Goal: Task Accomplishment & Management: Complete application form

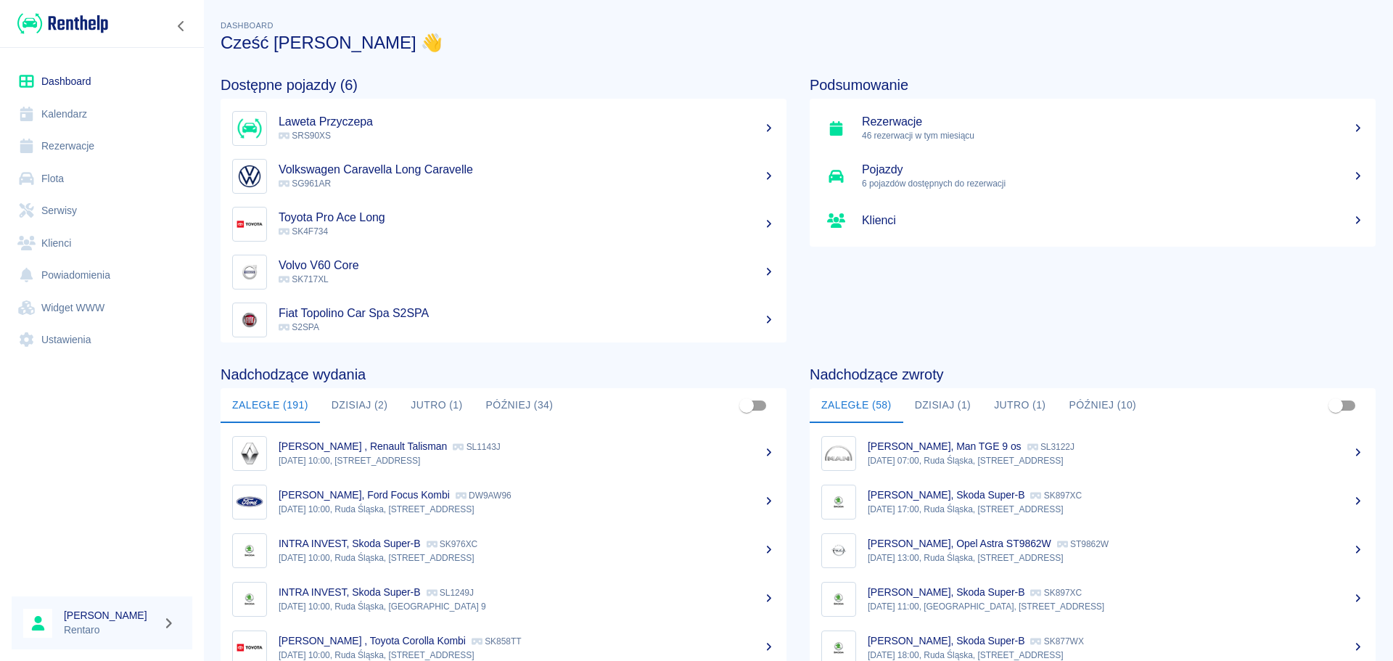
click at [58, 81] on link "Dashboard" at bounding box center [102, 81] width 181 height 33
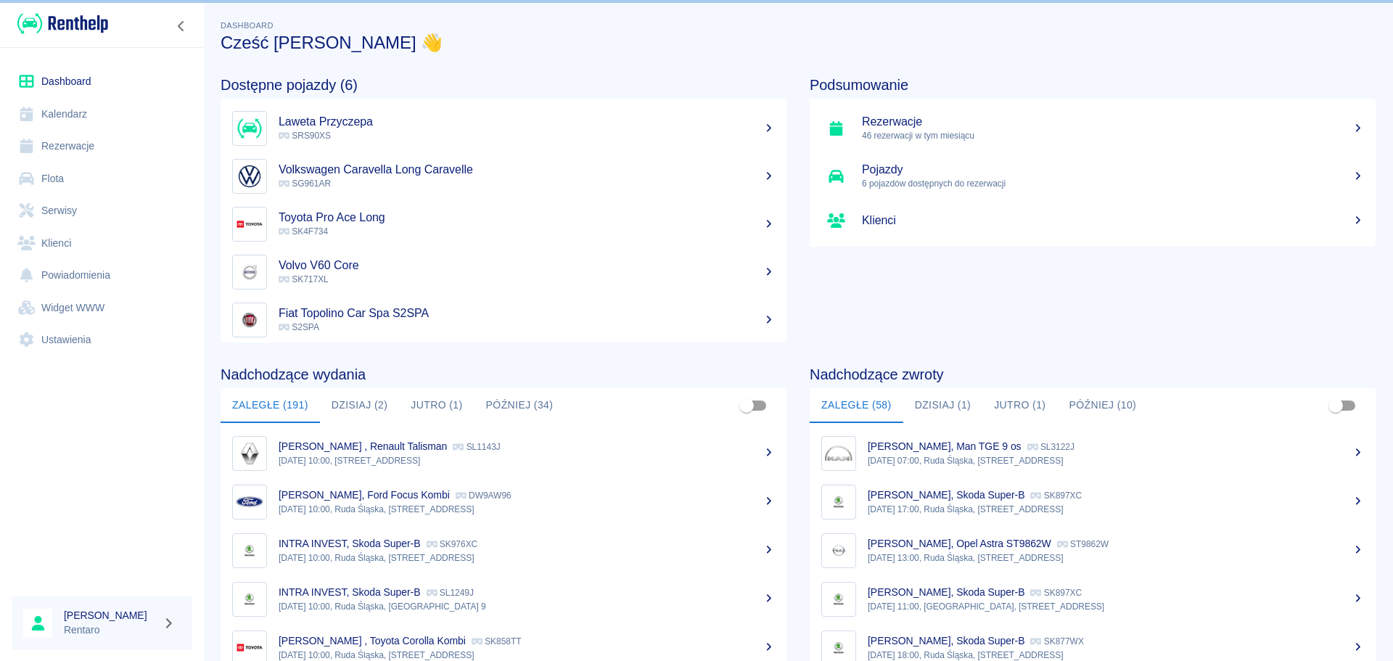
click at [59, 80] on link "Dashboard" at bounding box center [102, 81] width 181 height 33
click at [44, 112] on link "Kalendarz" at bounding box center [102, 114] width 181 height 33
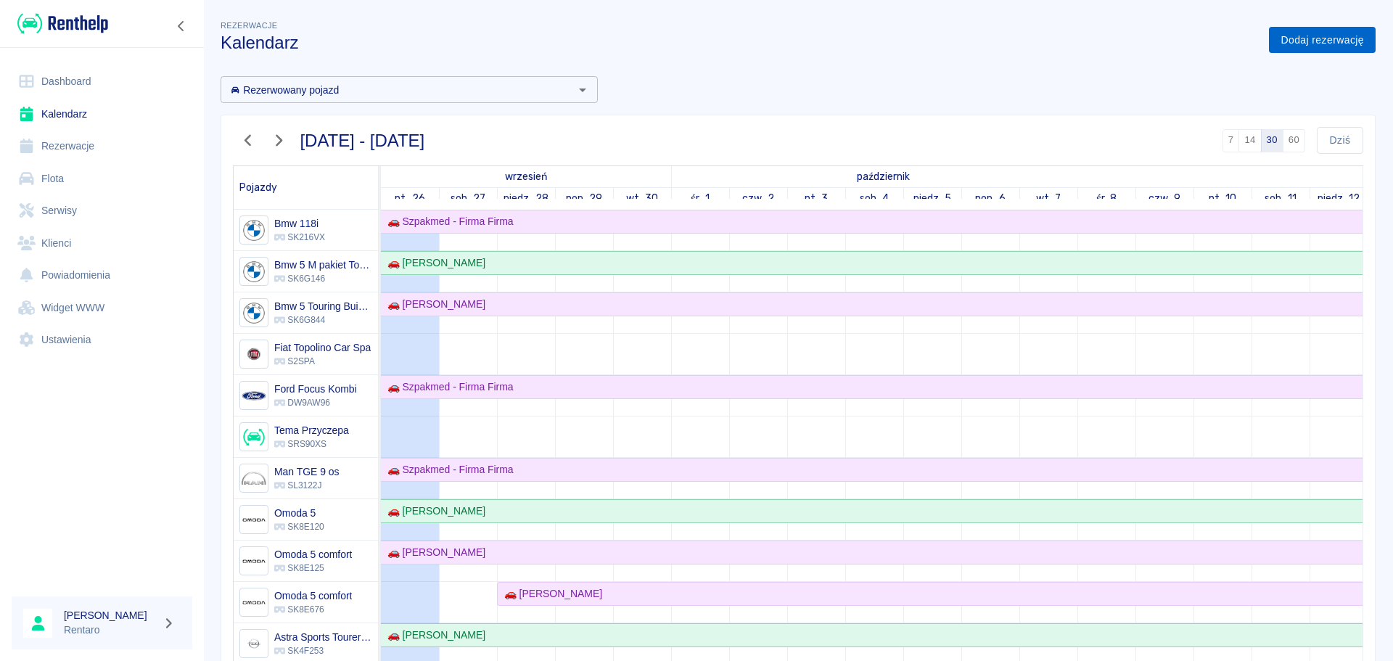
click at [1313, 30] on link "Dodaj rezerwację" at bounding box center [1322, 40] width 107 height 27
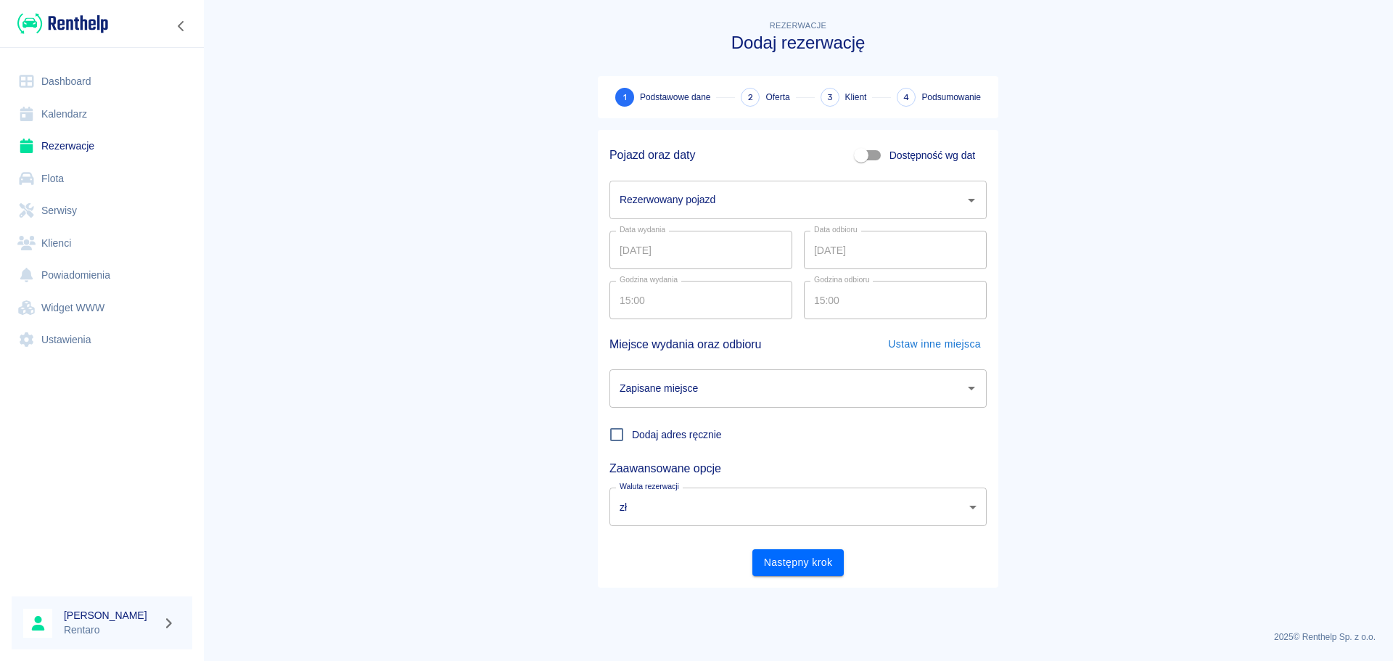
click at [718, 200] on input "Rezerwowany pojazd" at bounding box center [787, 199] width 343 height 25
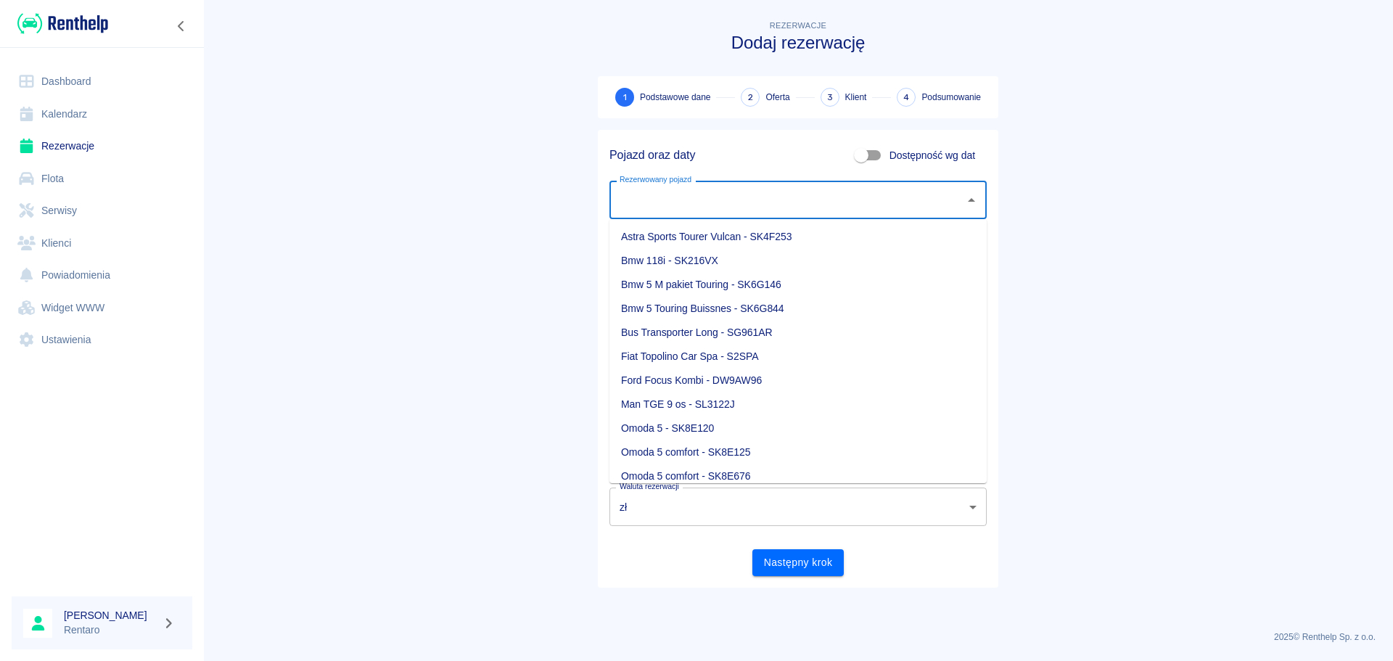
click at [891, 155] on span "Dostępność wg dat" at bounding box center [933, 155] width 86 height 15
click at [891, 155] on input "Dostępność wg dat" at bounding box center [861, 156] width 83 height 28
checkbox input "true"
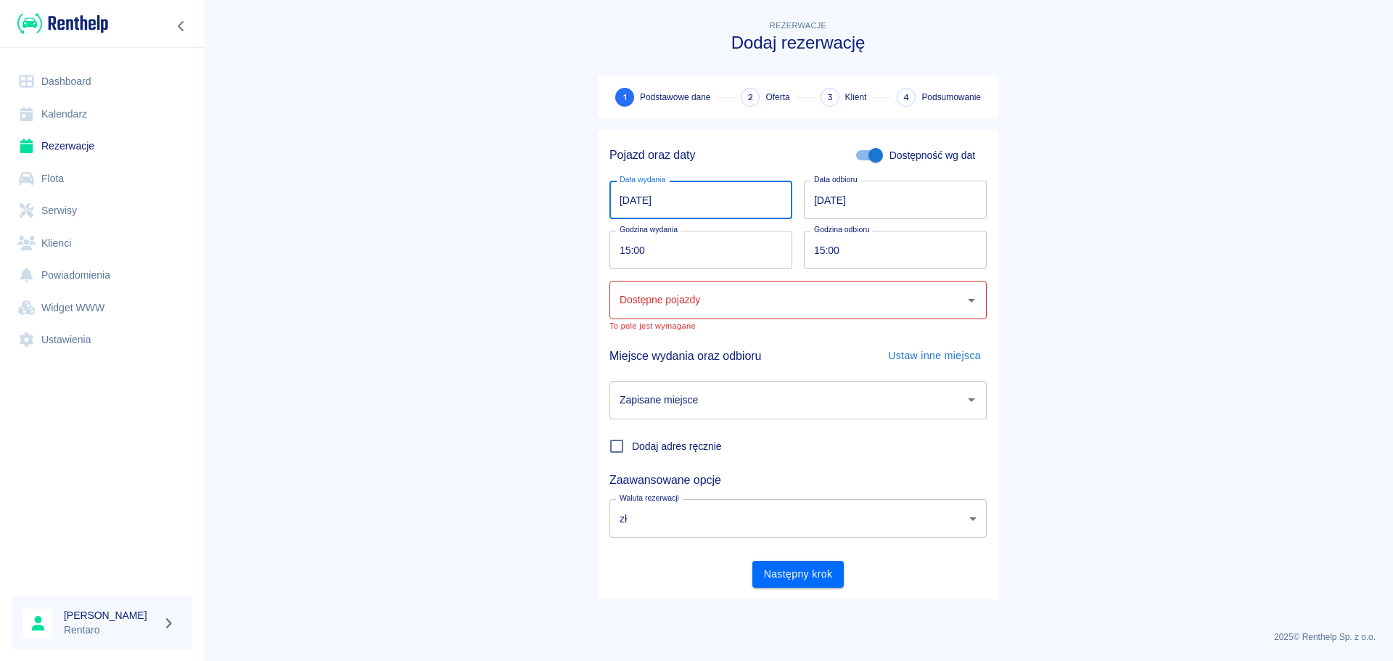
click at [627, 202] on input "[DATE]" at bounding box center [701, 200] width 183 height 38
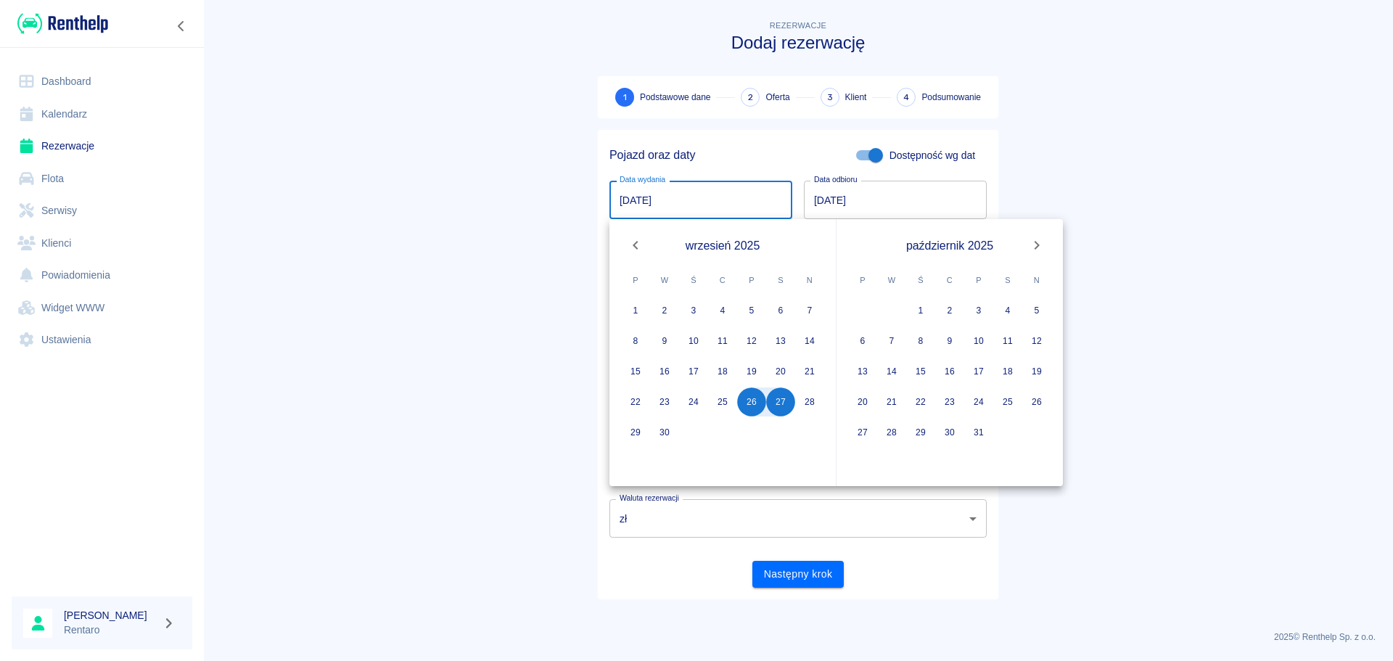
click at [1040, 244] on icon "Next month" at bounding box center [1036, 245] width 17 height 17
click at [1040, 245] on icon "Next month" at bounding box center [1036, 245] width 17 height 17
click at [1038, 245] on icon "Next month" at bounding box center [1036, 245] width 17 height 17
click at [1030, 245] on icon "Next month" at bounding box center [1036, 245] width 17 height 17
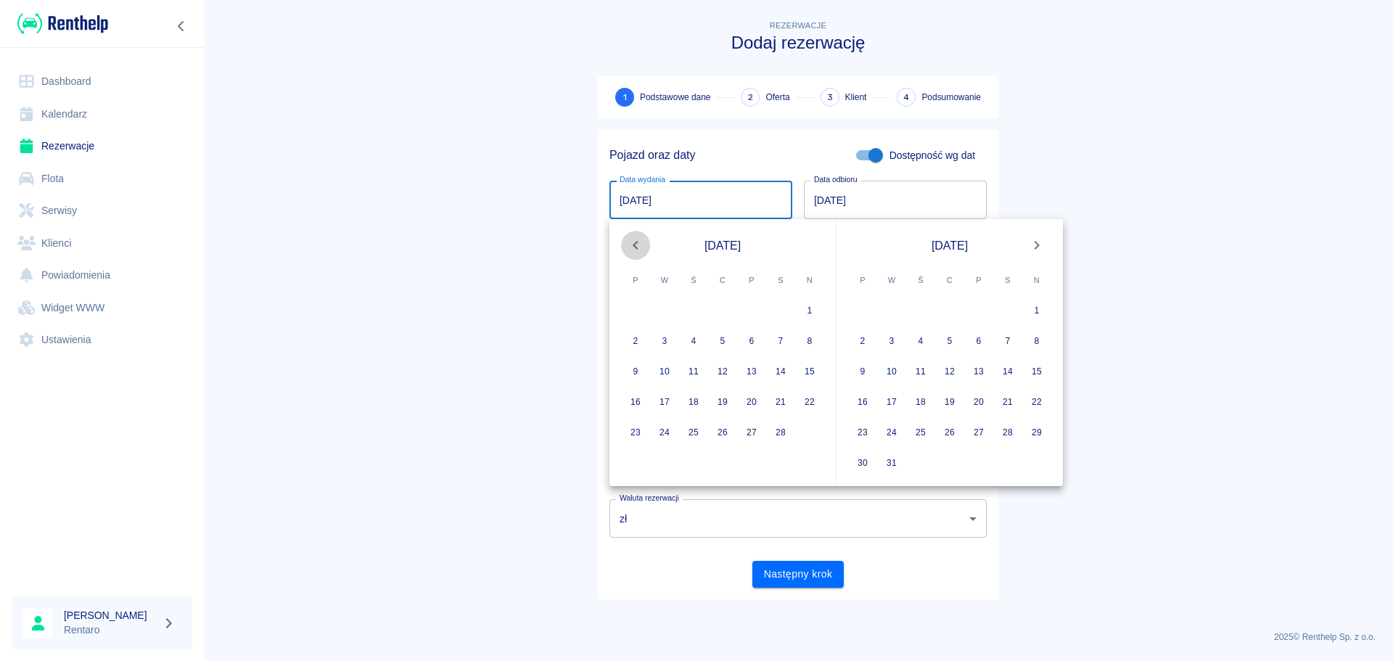
click at [628, 247] on icon "Previous month" at bounding box center [635, 245] width 17 height 17
click at [1039, 251] on icon "Next month" at bounding box center [1036, 245] width 17 height 17
click at [1036, 252] on icon "Next month" at bounding box center [1036, 245] width 17 height 17
click at [726, 436] on button "30" at bounding box center [722, 432] width 29 height 29
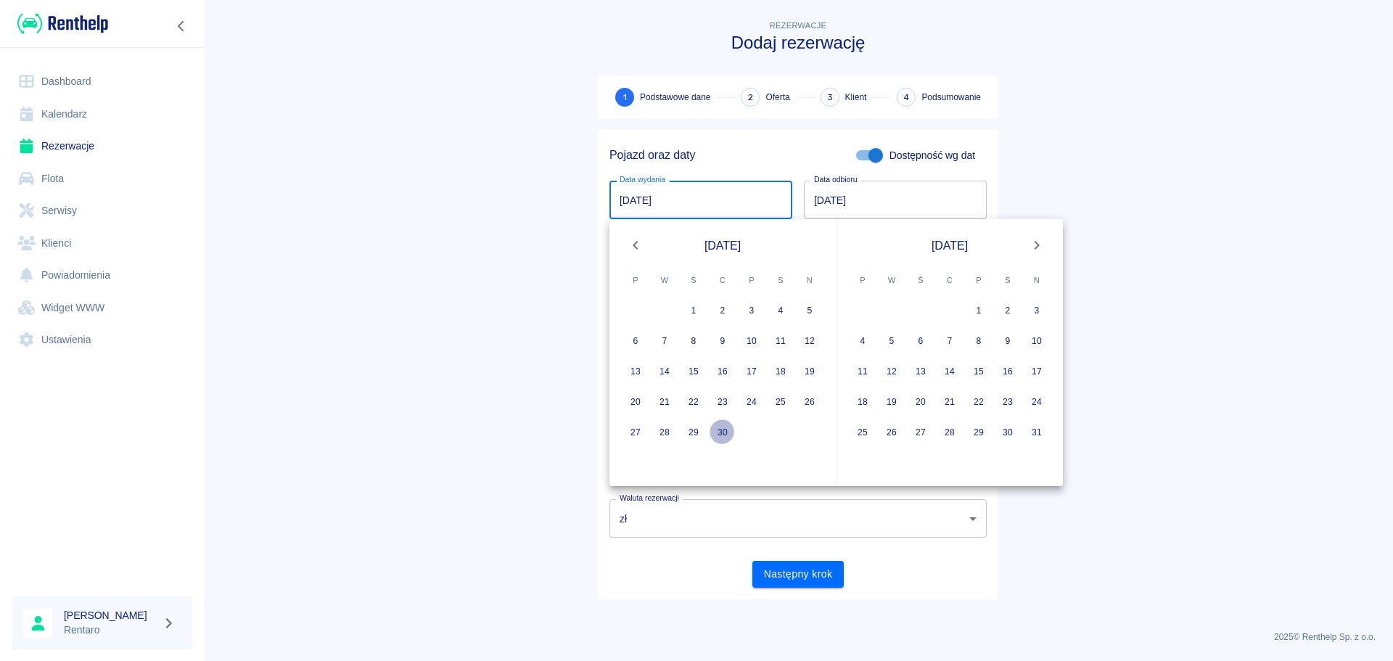
type input "[DATE]"
type input "DD.MM.YYYY"
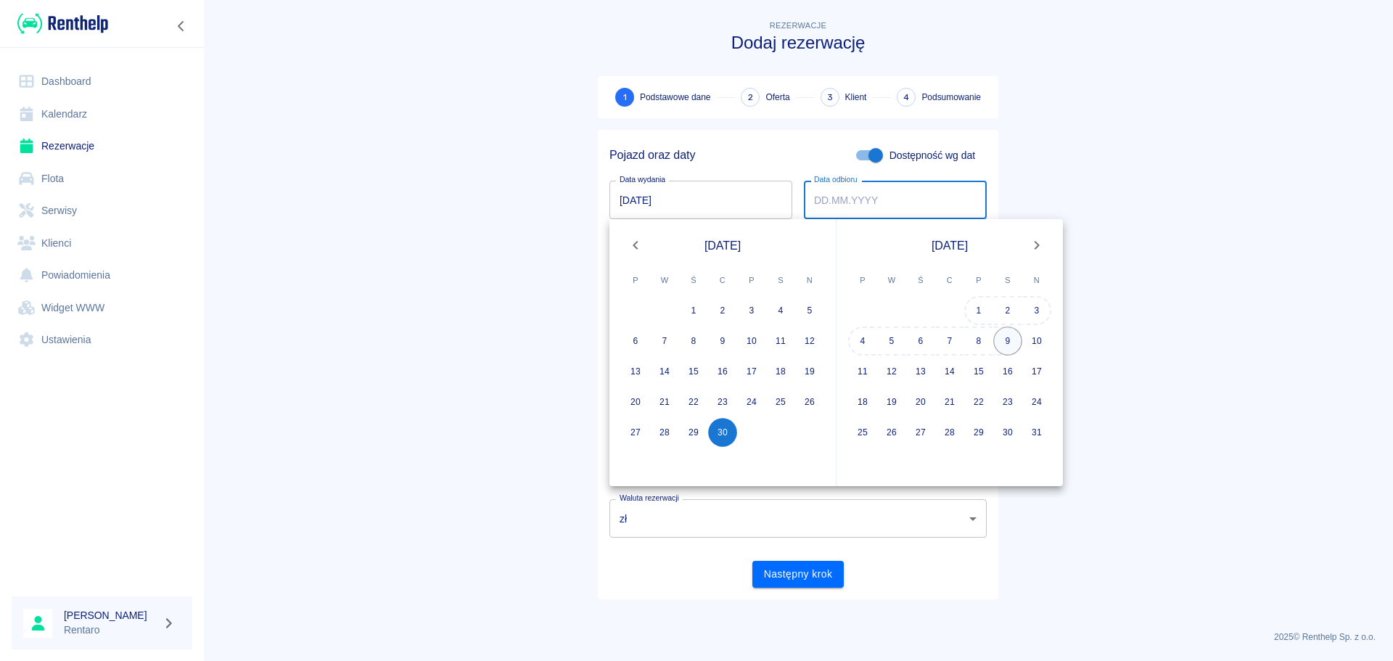
click at [1004, 345] on button "9" at bounding box center [1008, 341] width 29 height 29
type input "[DATE]"
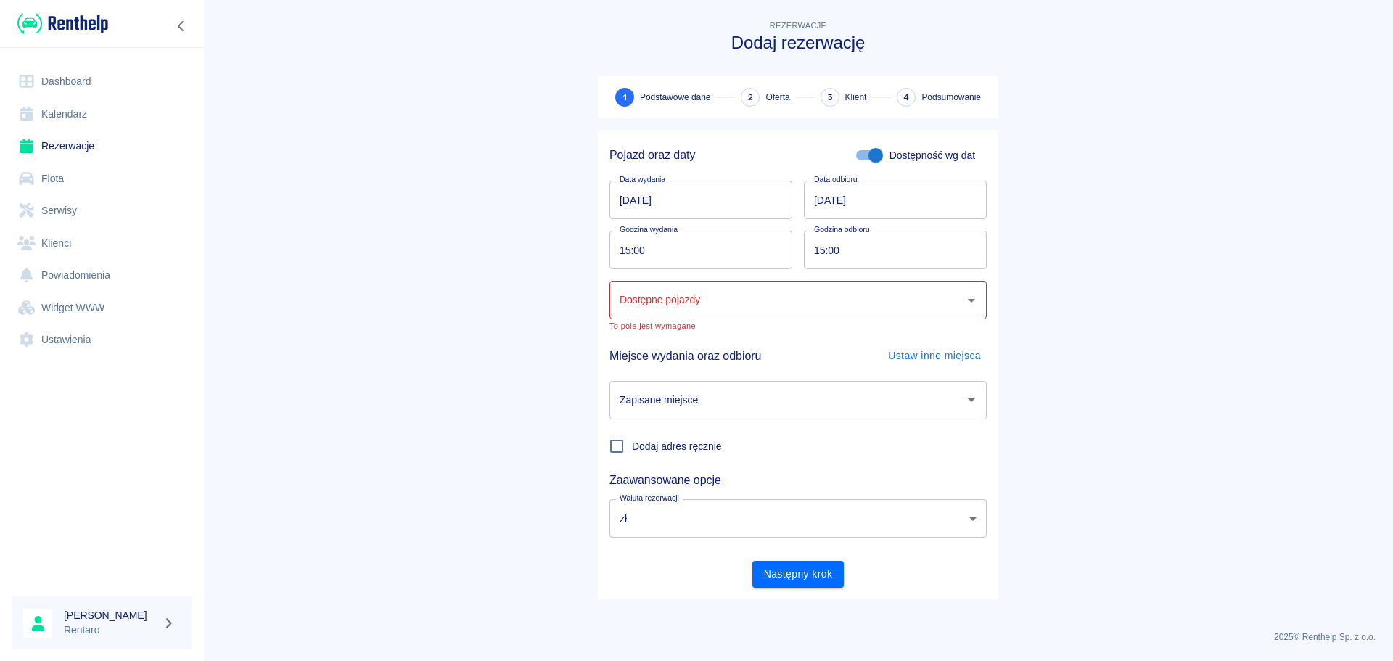
click at [756, 303] on input "Dostępne pojazdy" at bounding box center [787, 299] width 343 height 25
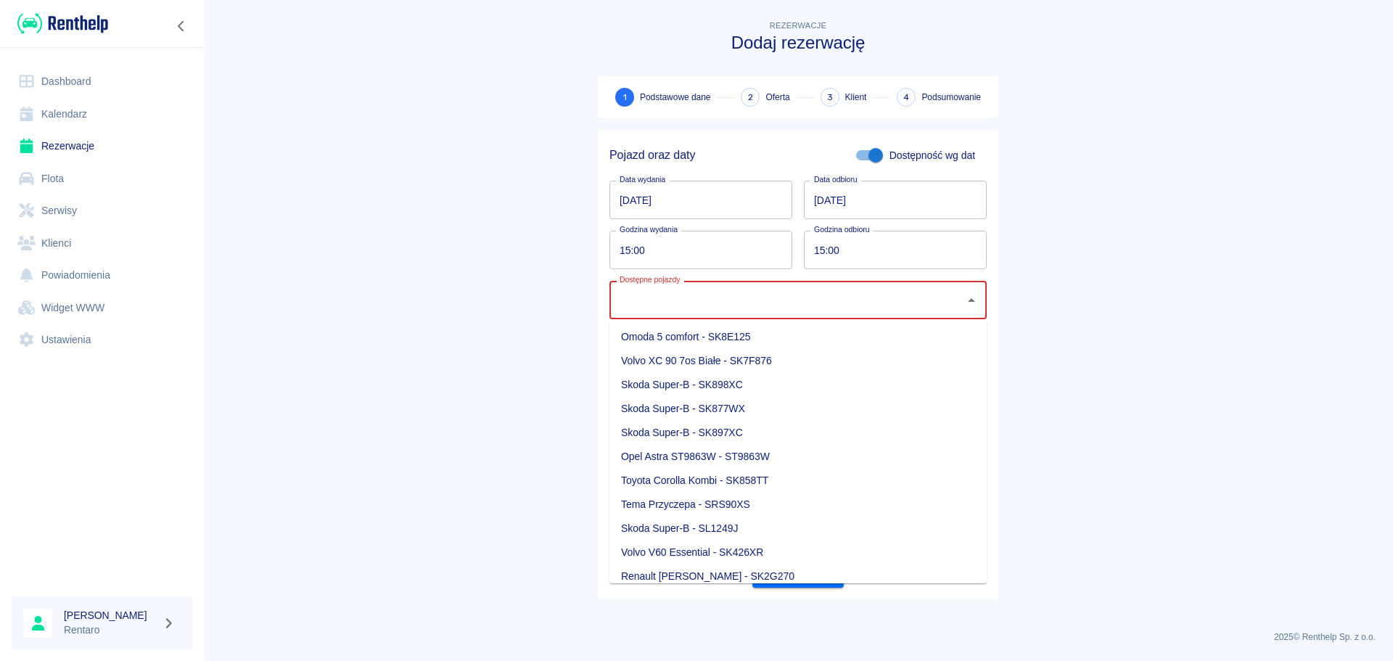
click at [1089, 394] on main "Rezerwacje Dodaj rezerwację 1 Podstawowe dane 2 Oferta 3 Klient 4 Podsumowanie …" at bounding box center [798, 318] width 1190 height 602
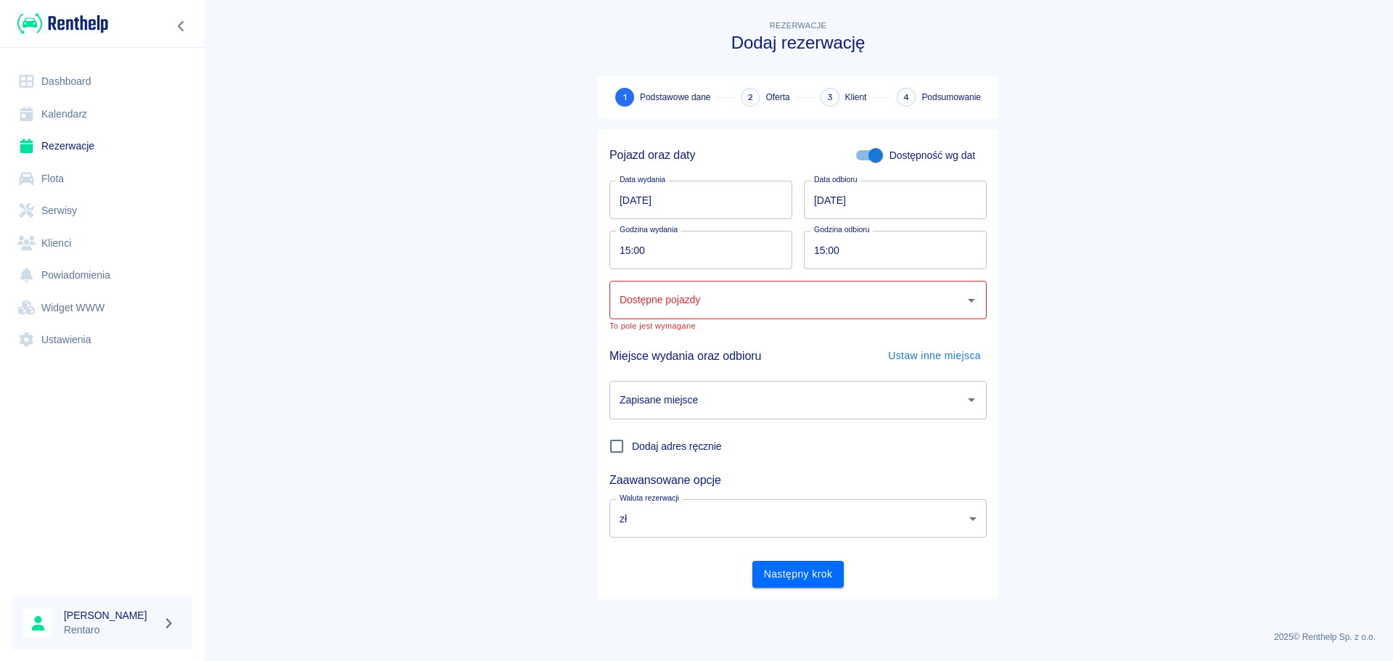
click at [697, 302] on input "Dostępne pojazdy" at bounding box center [787, 299] width 343 height 25
drag, startPoint x: 699, startPoint y: 339, endPoint x: 708, endPoint y: 330, distance: 12.3
click at [700, 337] on li "Toyota Proace - SK1F748" at bounding box center [798, 337] width 377 height 24
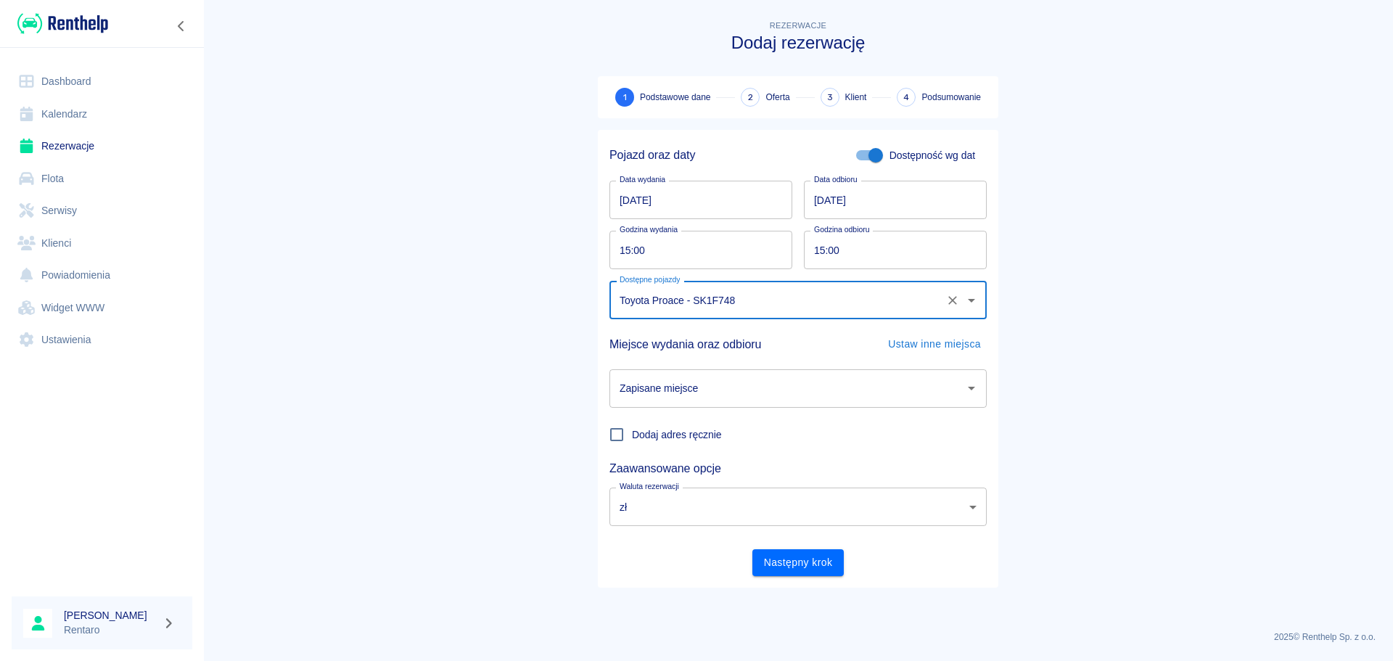
type input "Toyota Proace - SK1F748"
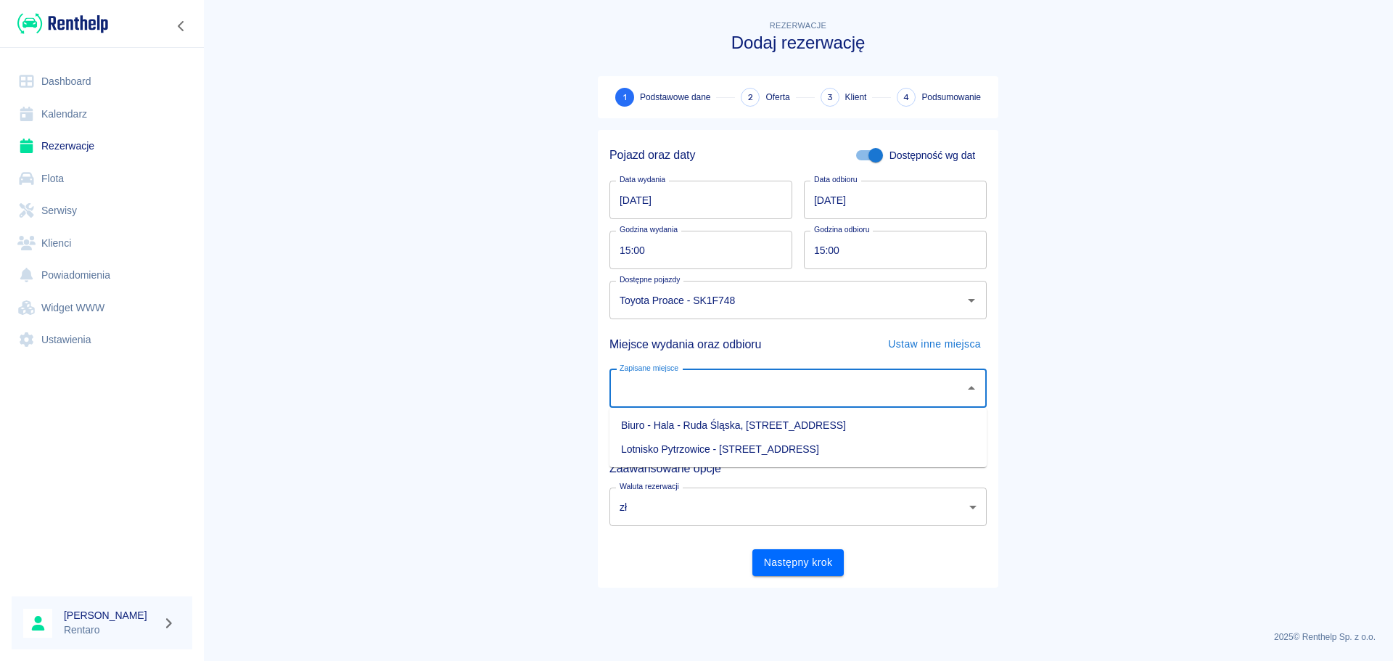
click at [858, 393] on input "Zapisane miejsce" at bounding box center [787, 388] width 343 height 25
drag, startPoint x: 748, startPoint y: 427, endPoint x: 786, endPoint y: 435, distance: 39.4
click at [748, 427] on li "Biuro - Hala - Ruda Śląska, [STREET_ADDRESS]" at bounding box center [798, 426] width 377 height 24
type input "Biuro - Hala - Ruda Śląska, [STREET_ADDRESS]"
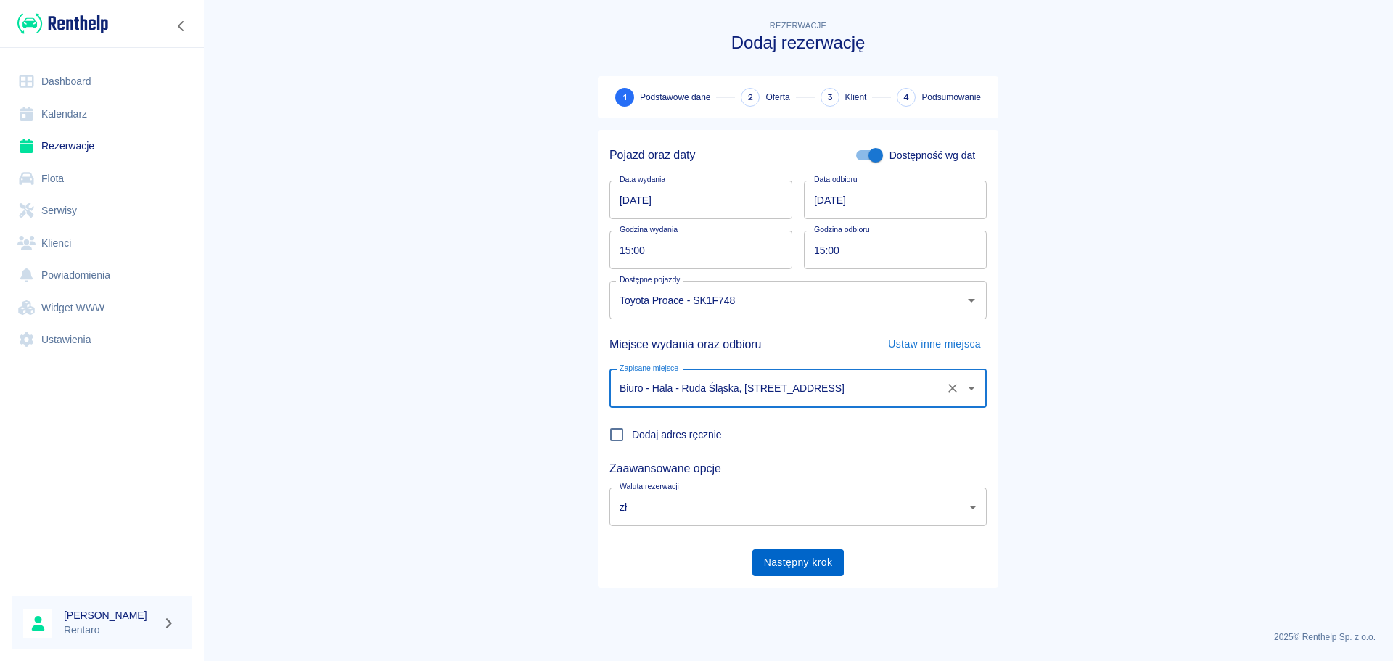
click at [801, 562] on button "Następny krok" at bounding box center [799, 562] width 92 height 27
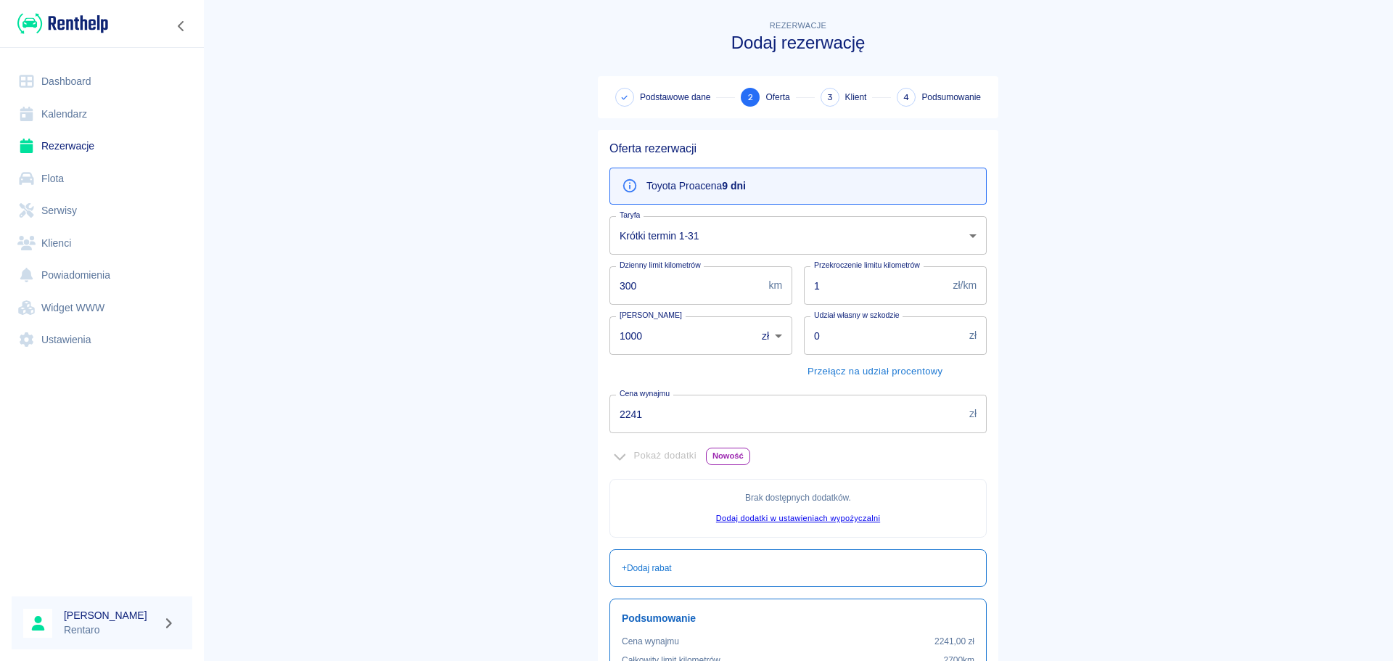
click at [655, 423] on input "2241" at bounding box center [787, 414] width 354 height 38
click at [656, 423] on input "2241" at bounding box center [787, 414] width 354 height 38
type input "1700"
click at [900, 458] on div "Pokaż dodatki Nowość" at bounding box center [798, 456] width 377 height 22
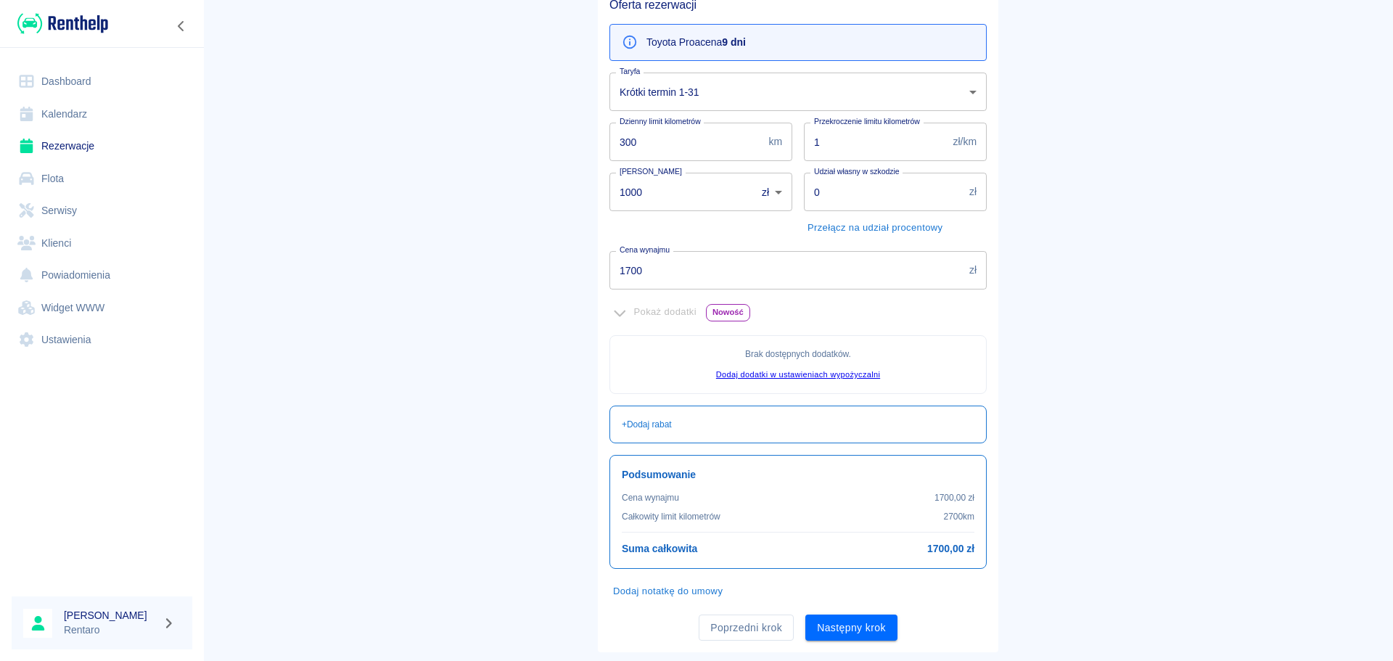
scroll to position [177, 0]
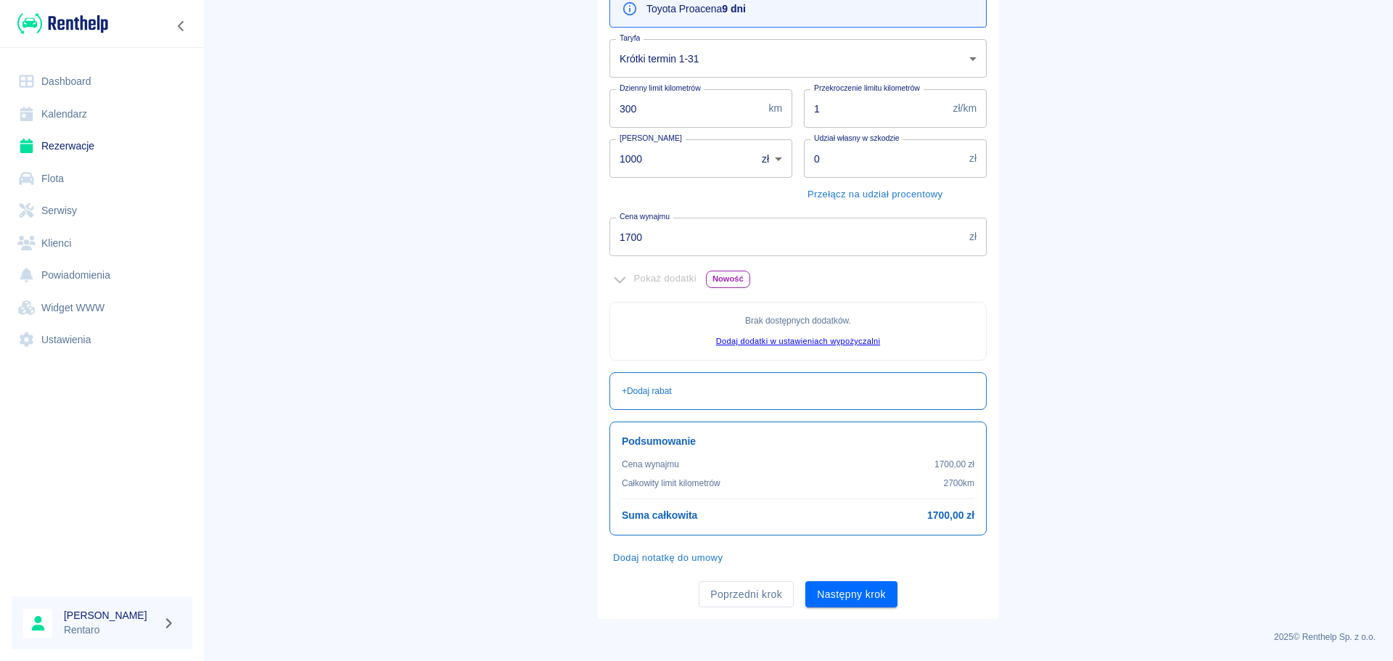
click at [865, 589] on button "Następny krok" at bounding box center [852, 594] width 92 height 27
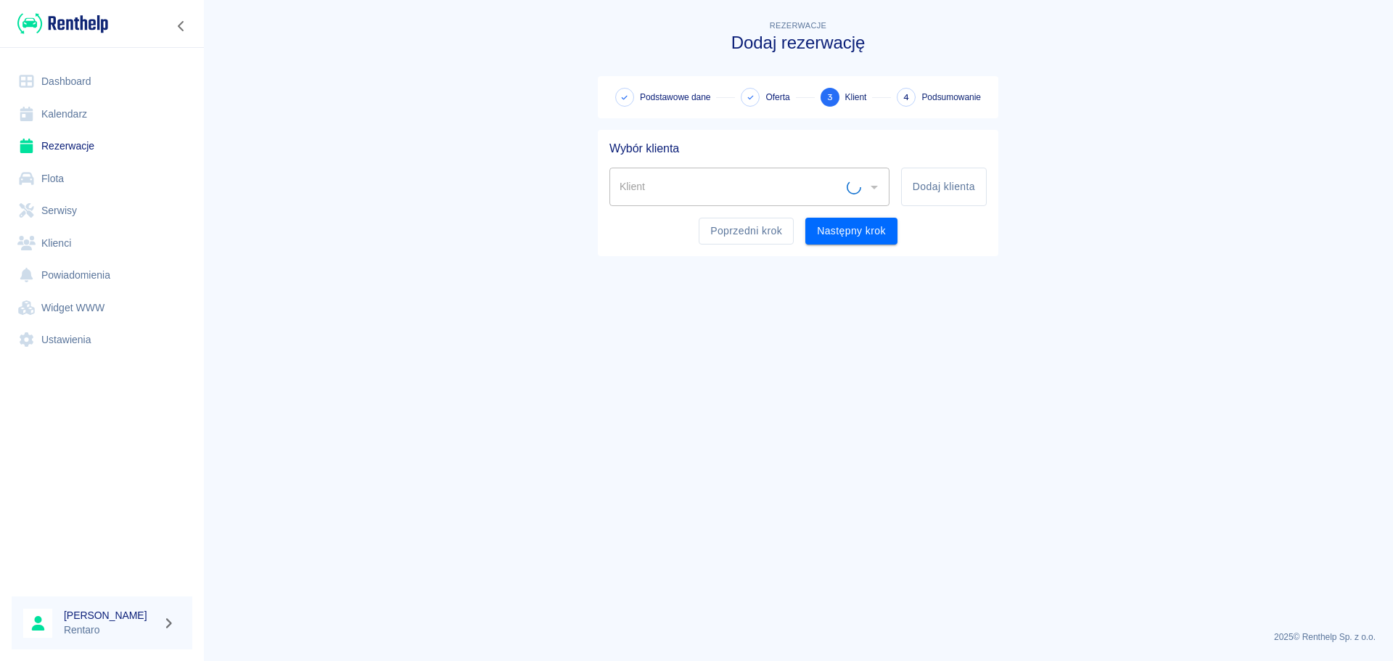
scroll to position [0, 0]
click at [790, 189] on input "Klient" at bounding box center [738, 186] width 245 height 25
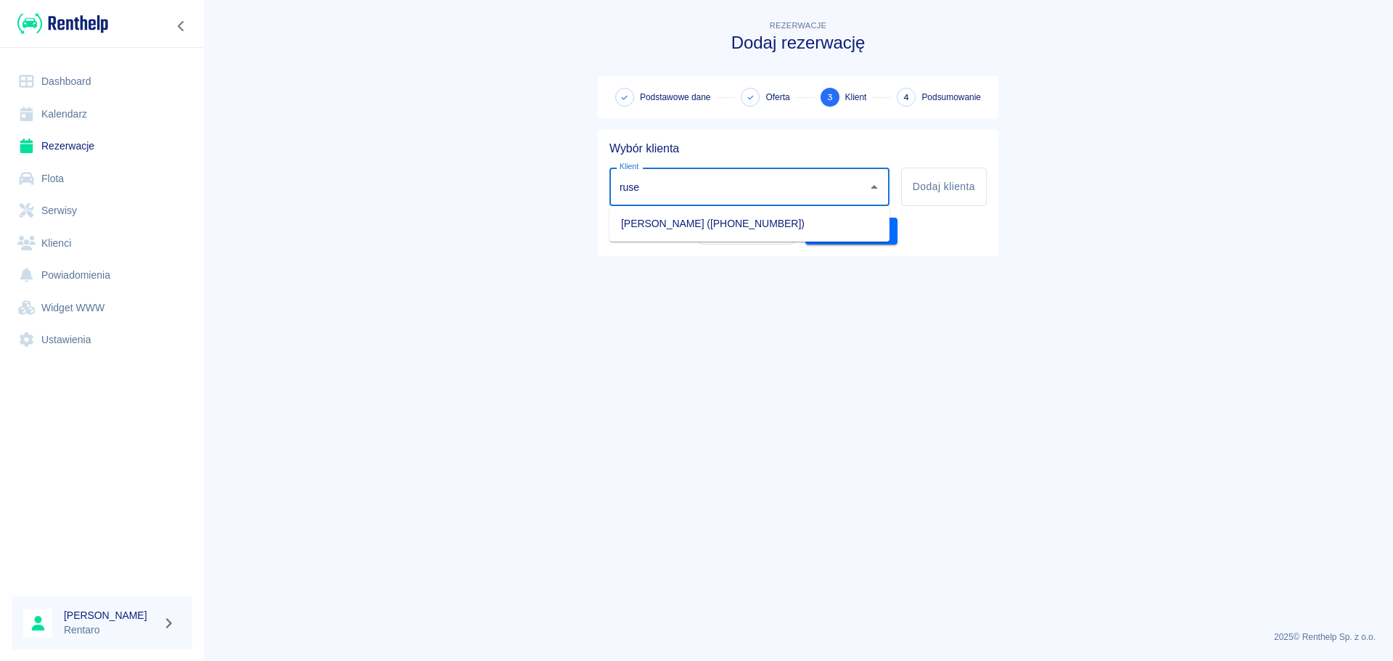
click at [739, 230] on li "[PERSON_NAME] ([PHONE_NUMBER])" at bounding box center [750, 224] width 280 height 24
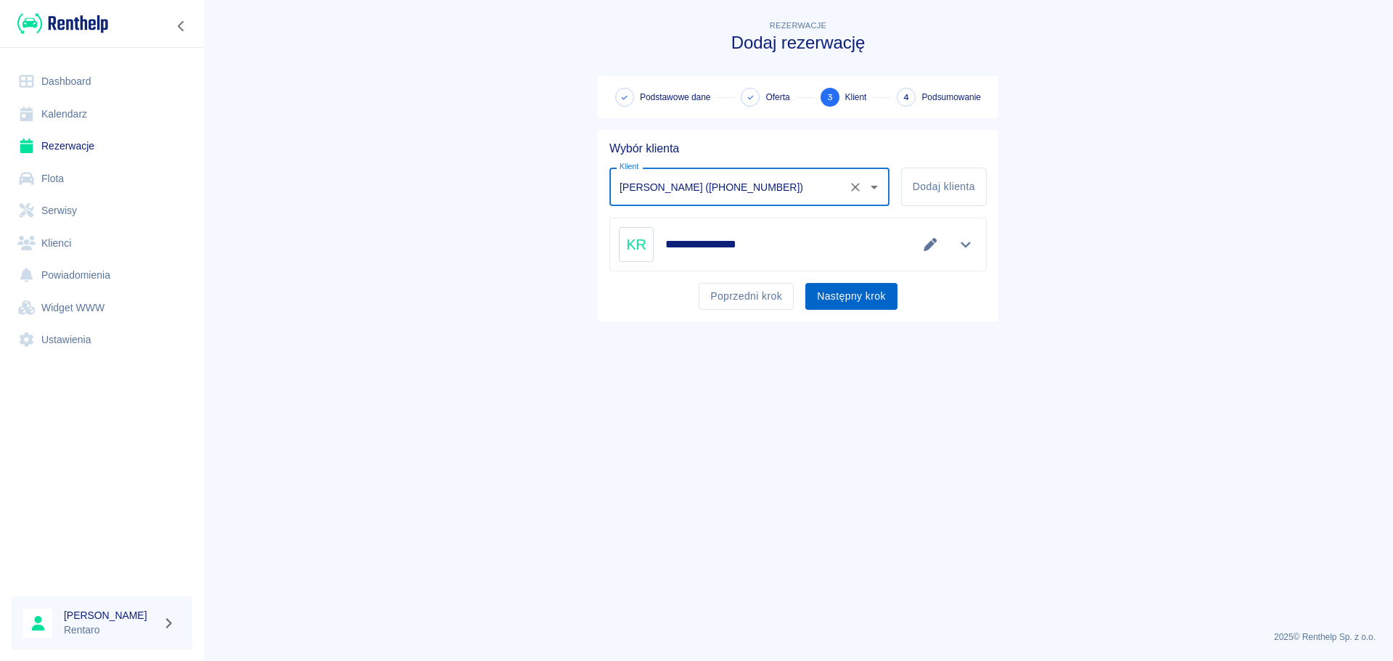
type input "[PERSON_NAME] ([PHONE_NUMBER])"
click at [852, 296] on button "Następny krok" at bounding box center [852, 296] width 92 height 27
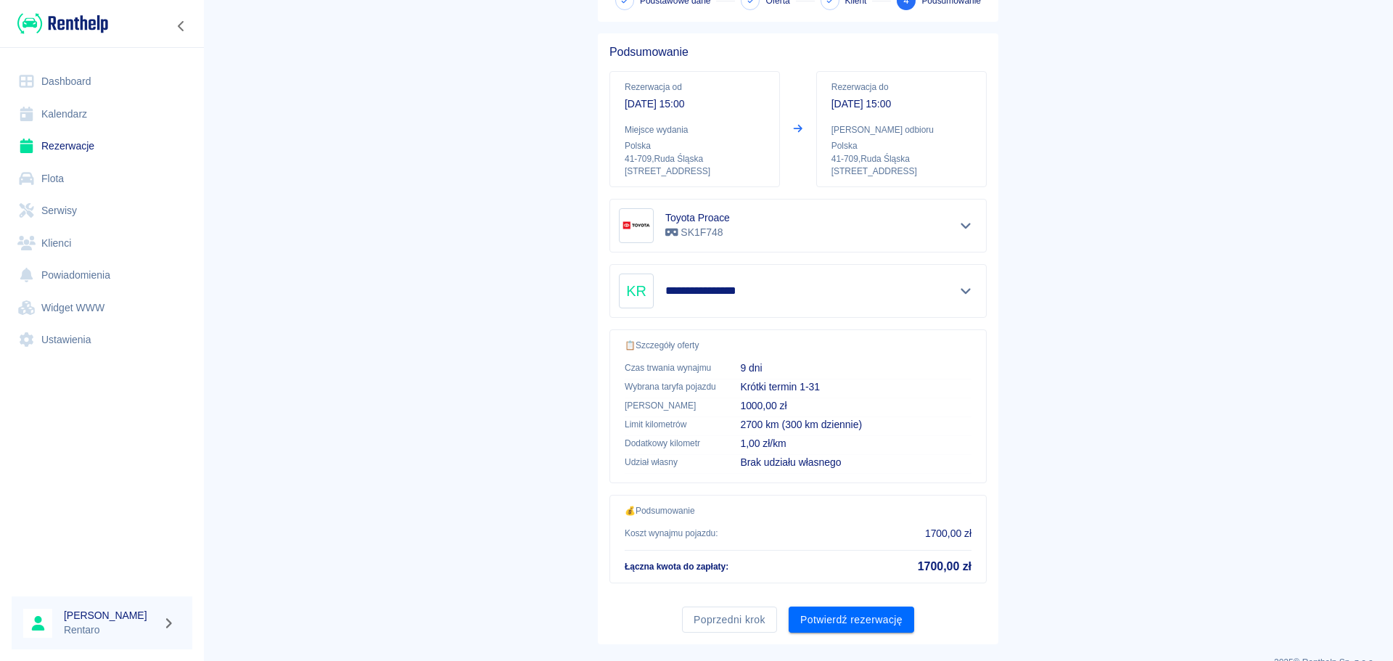
scroll to position [122, 0]
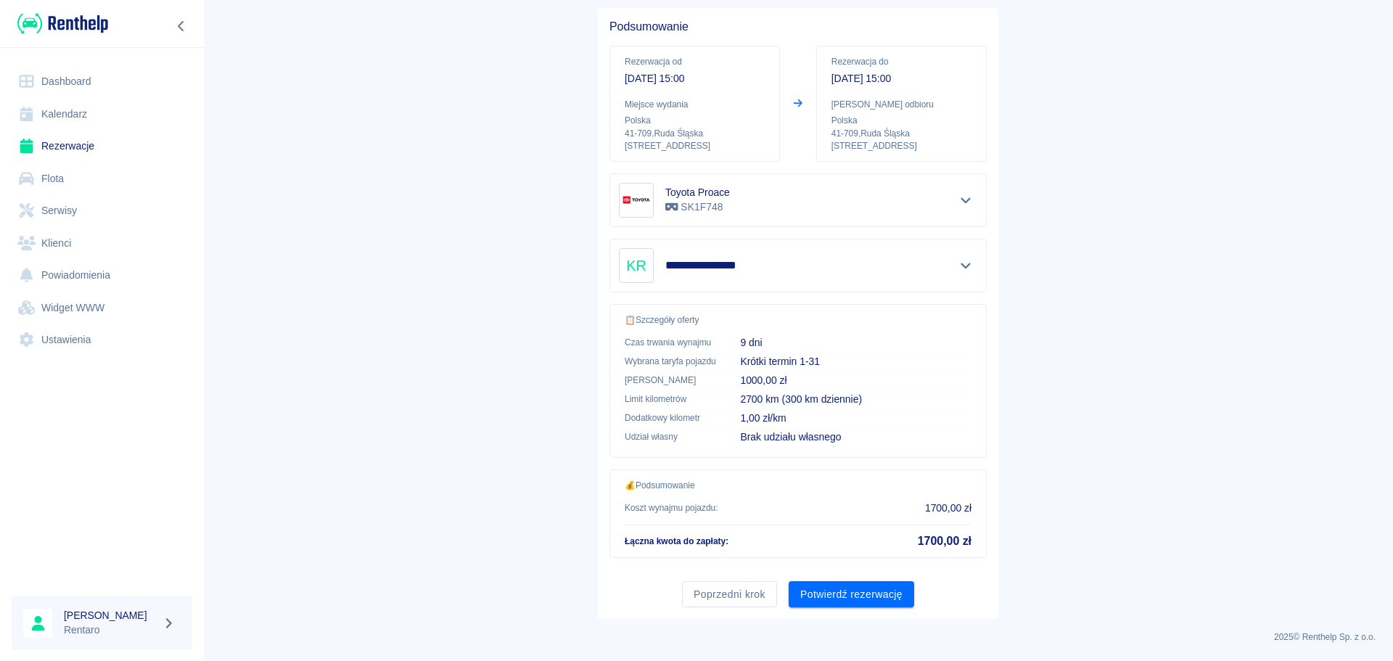
click at [840, 591] on button "Potwierdź rezerwację" at bounding box center [852, 594] width 126 height 27
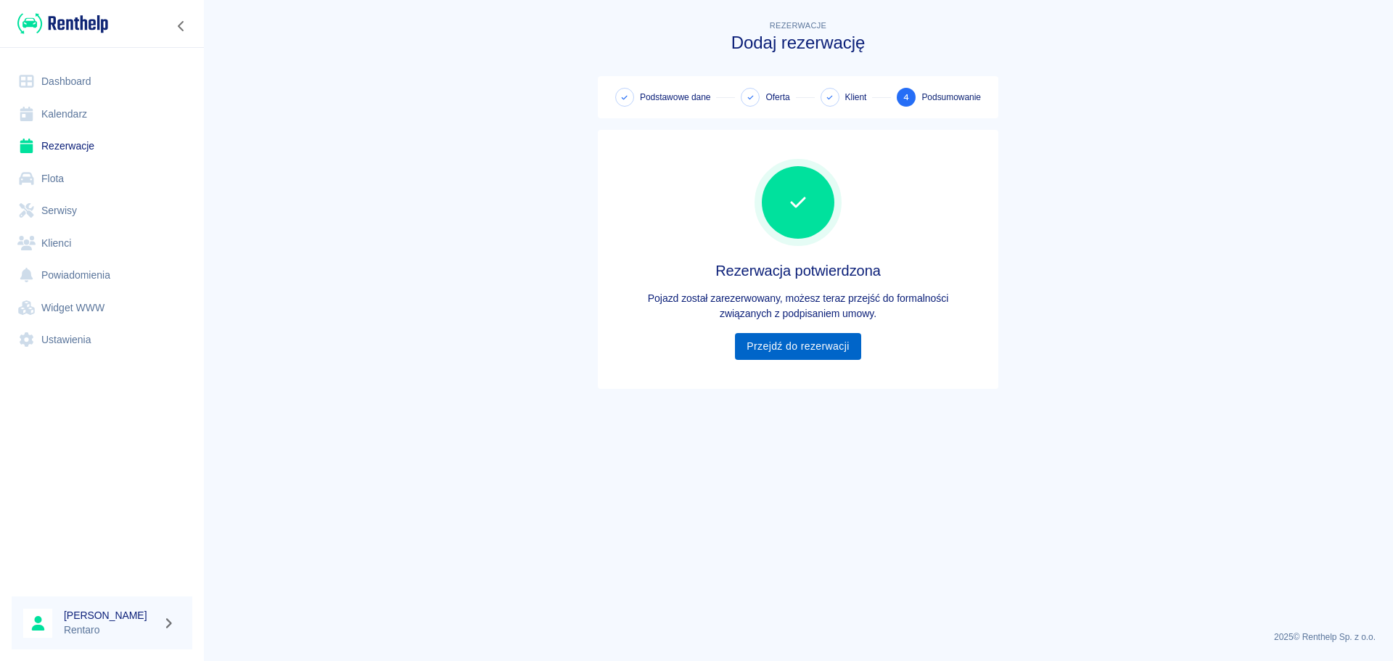
click at [788, 354] on link "Przejdź do rezerwacji" at bounding box center [798, 346] width 126 height 27
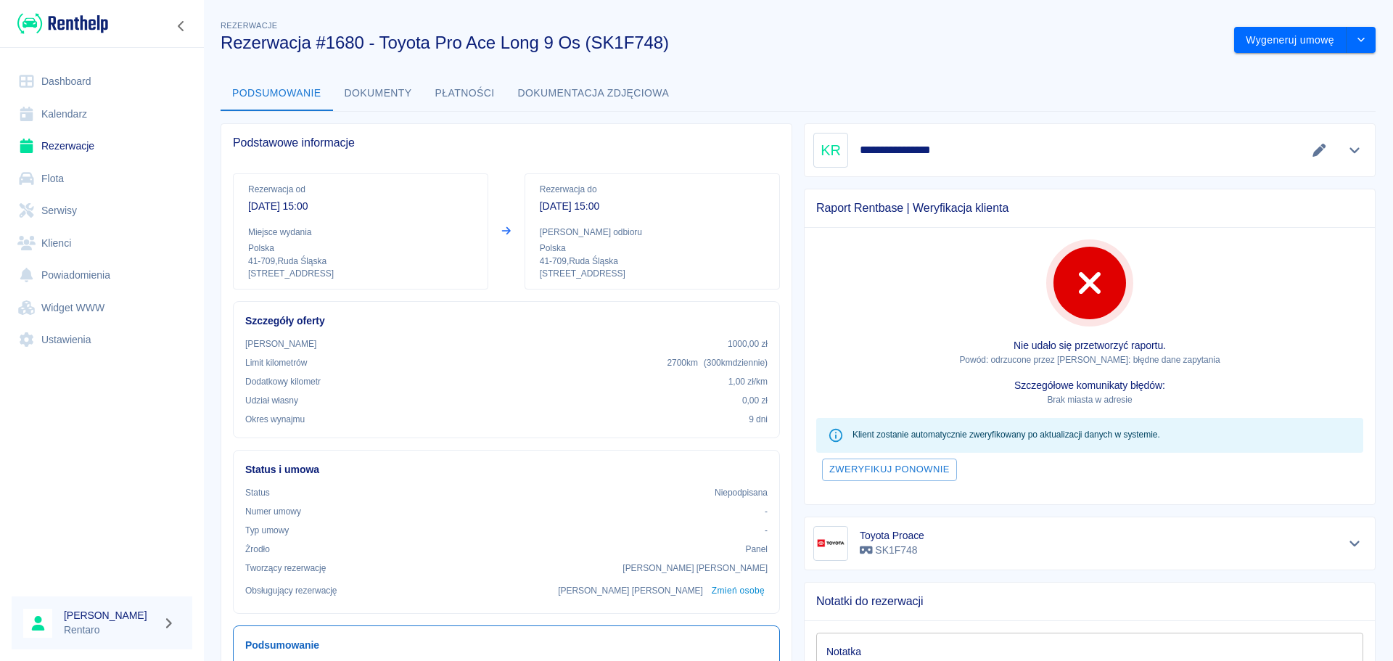
click at [96, 115] on link "Kalendarz" at bounding box center [102, 114] width 181 height 33
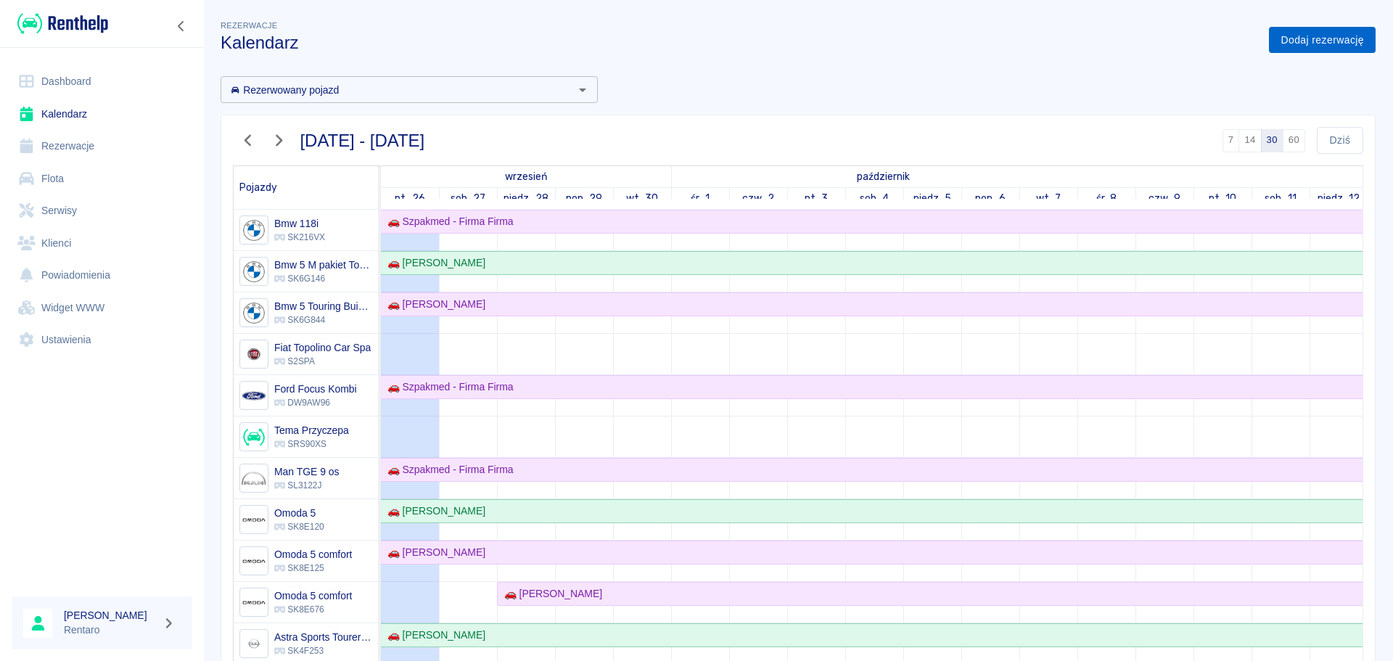
click at [1300, 41] on link "Dodaj rezerwację" at bounding box center [1322, 40] width 107 height 27
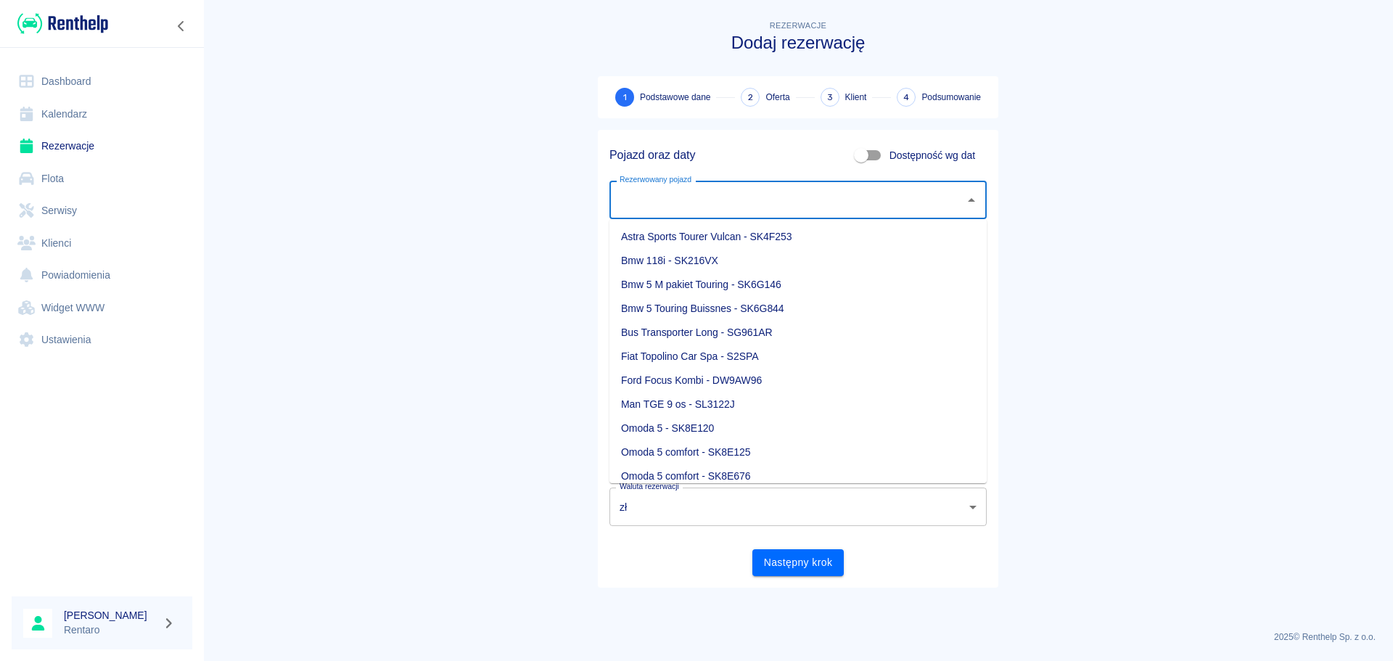
click at [792, 197] on input "Rezerwowany pojazd" at bounding box center [787, 199] width 343 height 25
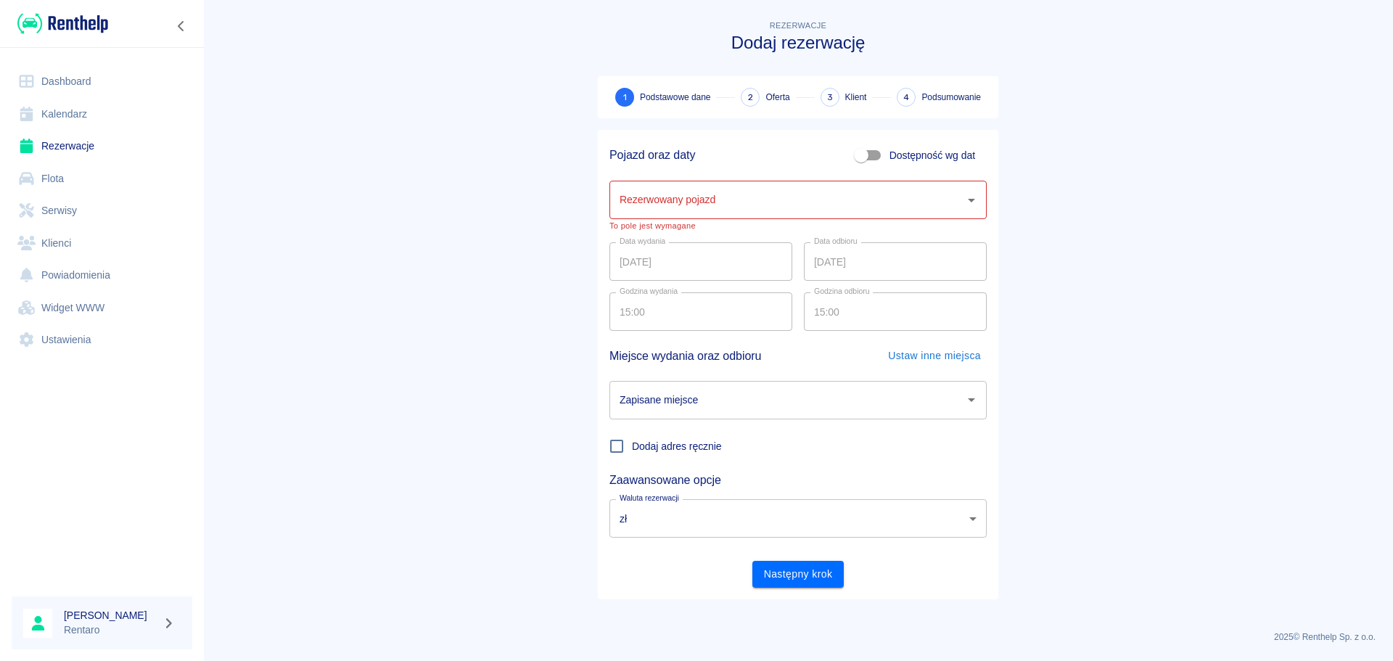
drag, startPoint x: 1094, startPoint y: 195, endPoint x: 1085, endPoint y: 194, distance: 9.5
click at [1096, 195] on main "Rezerwacje Dodaj rezerwację 1 Podstawowe dane 2 Oferta 3 Klient 4 Podsumowanie …" at bounding box center [798, 318] width 1190 height 602
click at [750, 205] on input "Rezerwowany pojazd" at bounding box center [787, 199] width 343 height 25
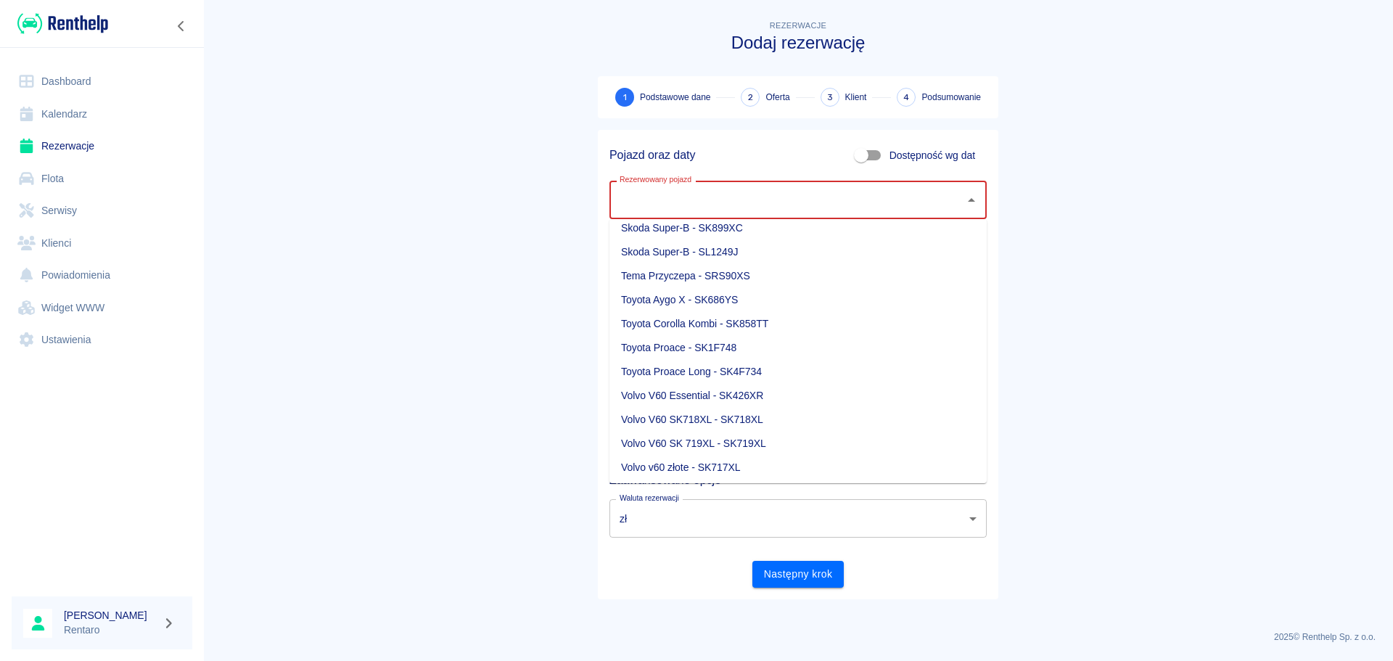
scroll to position [729, 0]
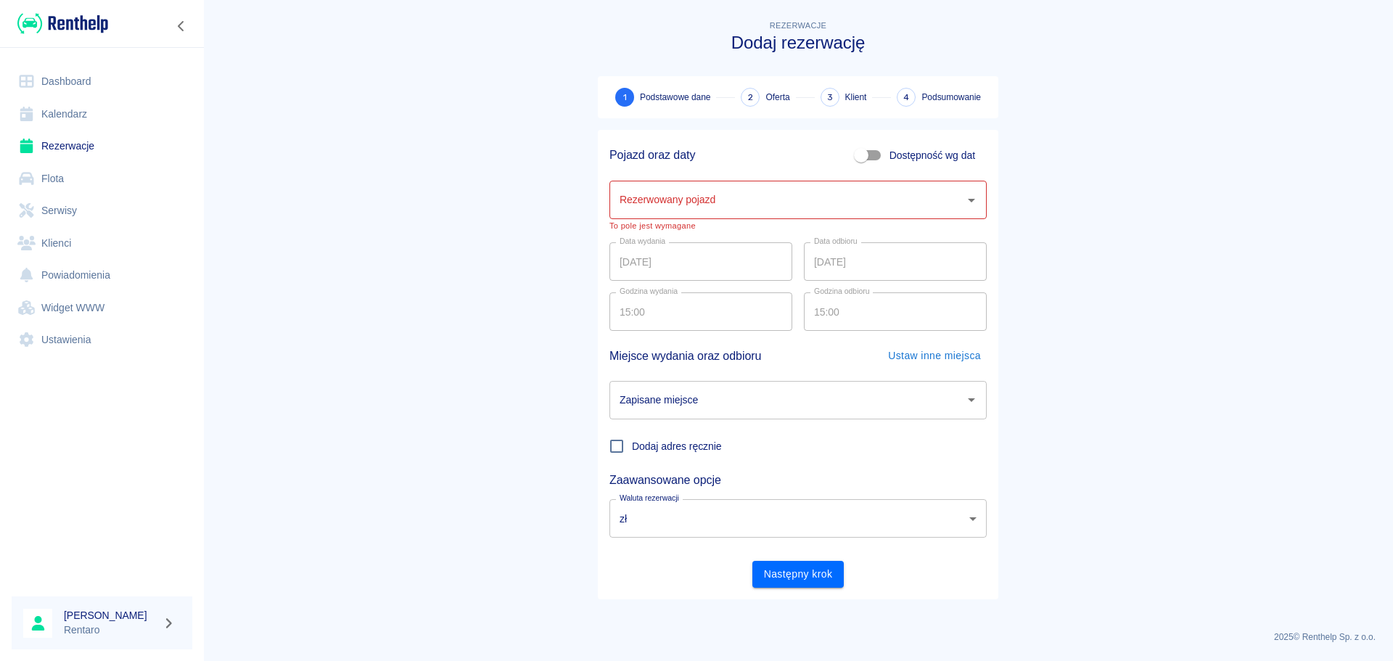
click at [1131, 284] on main "Rezerwacje Dodaj rezerwację 1 Podstawowe dane 2 Oferta 3 Klient 4 Podsumowanie …" at bounding box center [798, 318] width 1190 height 602
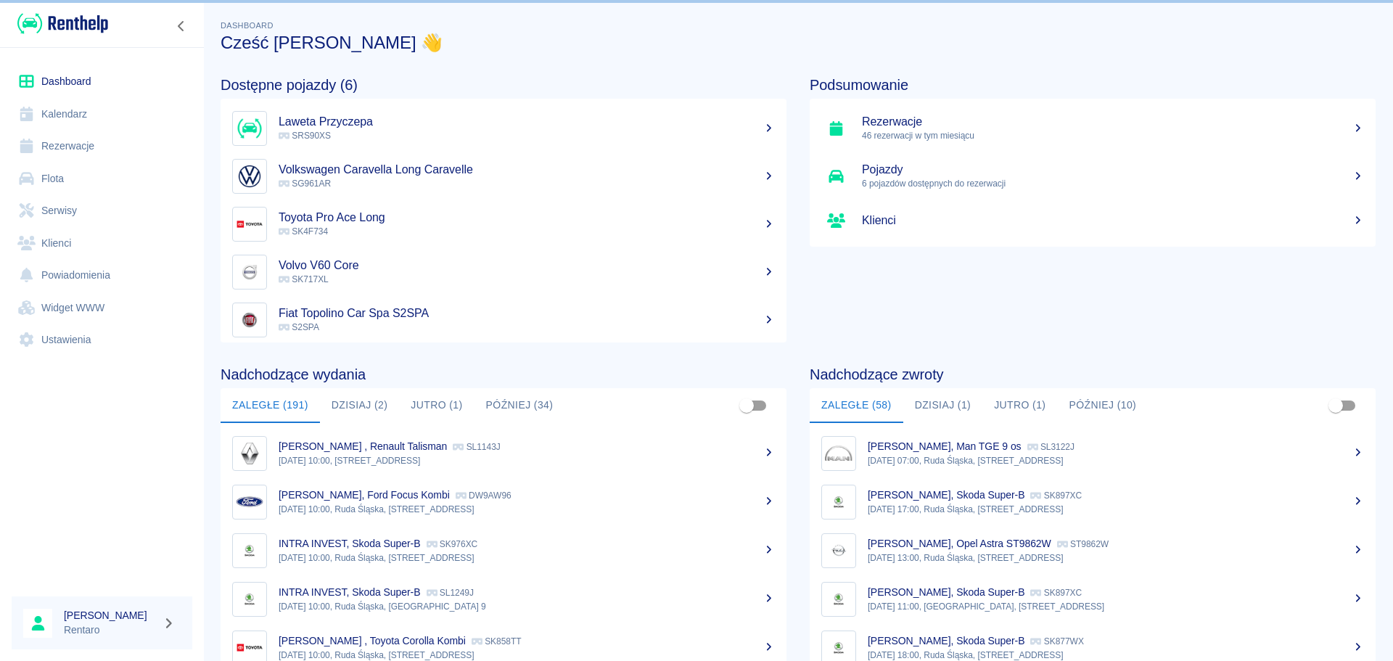
click at [79, 107] on link "Kalendarz" at bounding box center [102, 114] width 181 height 33
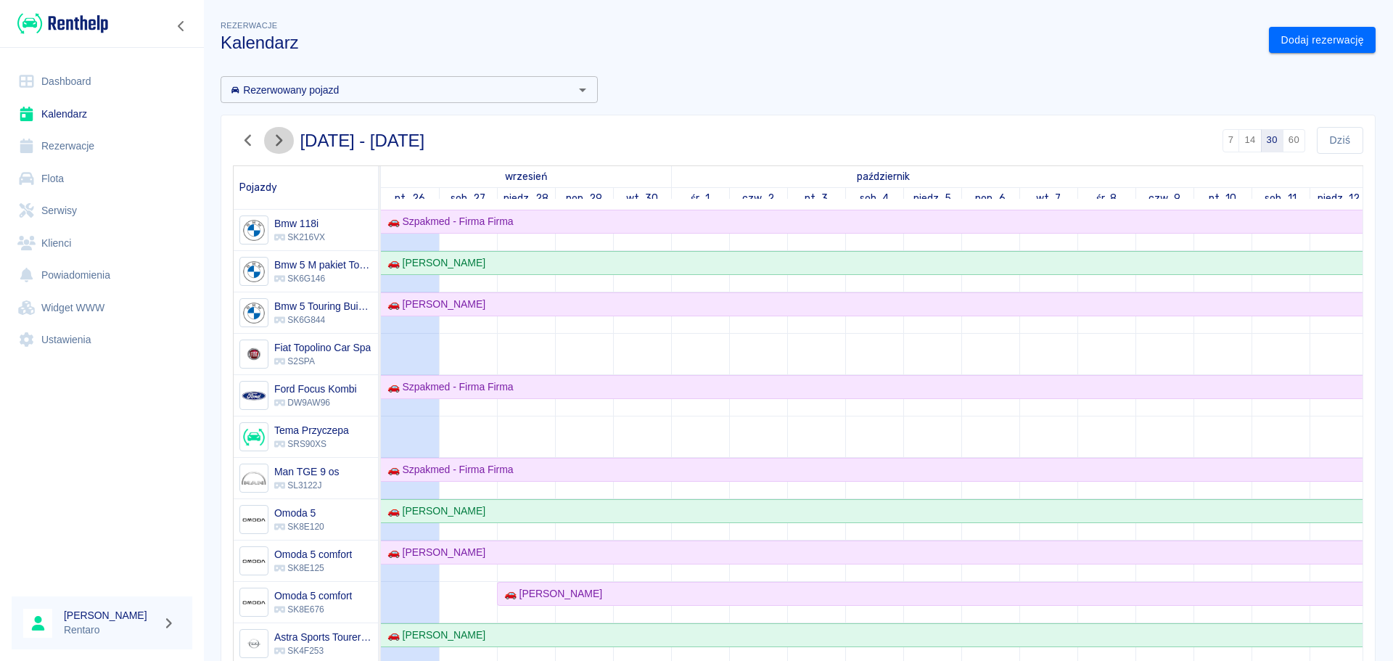
click at [280, 142] on icon "button" at bounding box center [279, 141] width 7 height 12
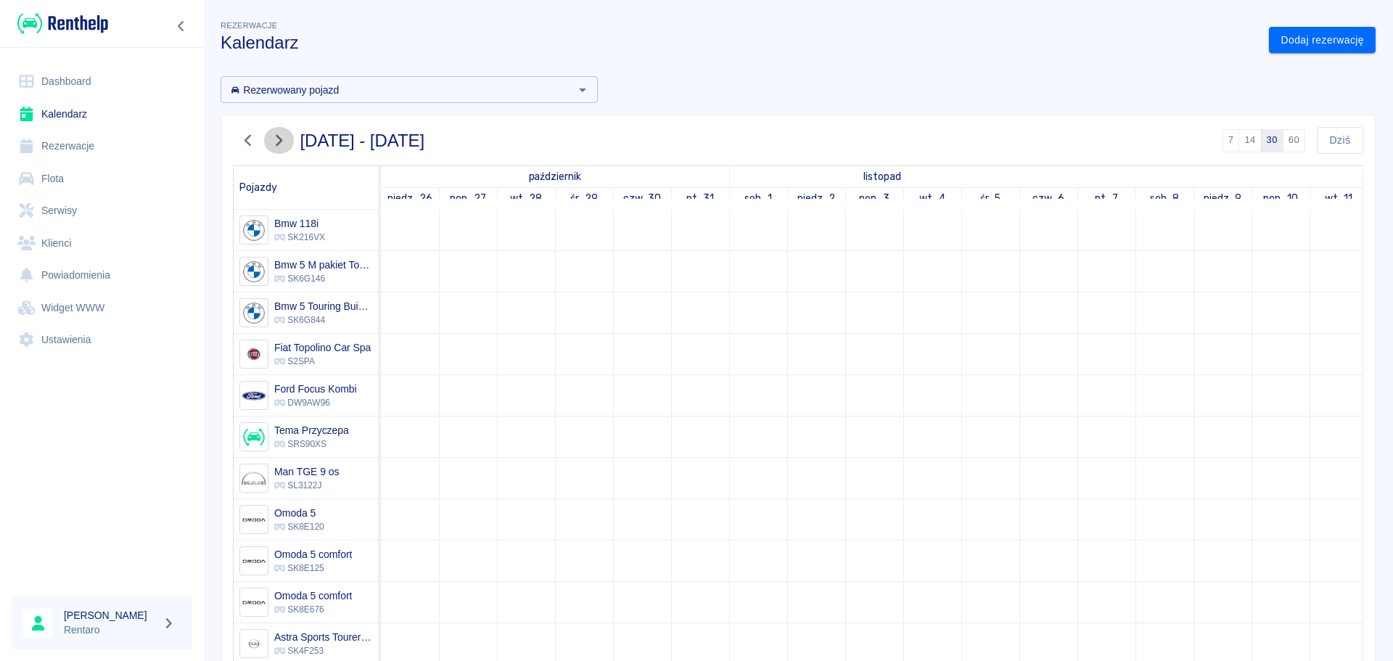
click at [279, 142] on icon "button" at bounding box center [278, 140] width 19 height 15
click at [278, 142] on icon "button" at bounding box center [278, 140] width 19 height 15
click at [277, 145] on icon "button" at bounding box center [278, 140] width 19 height 15
click at [276, 146] on icon "button" at bounding box center [278, 140] width 19 height 15
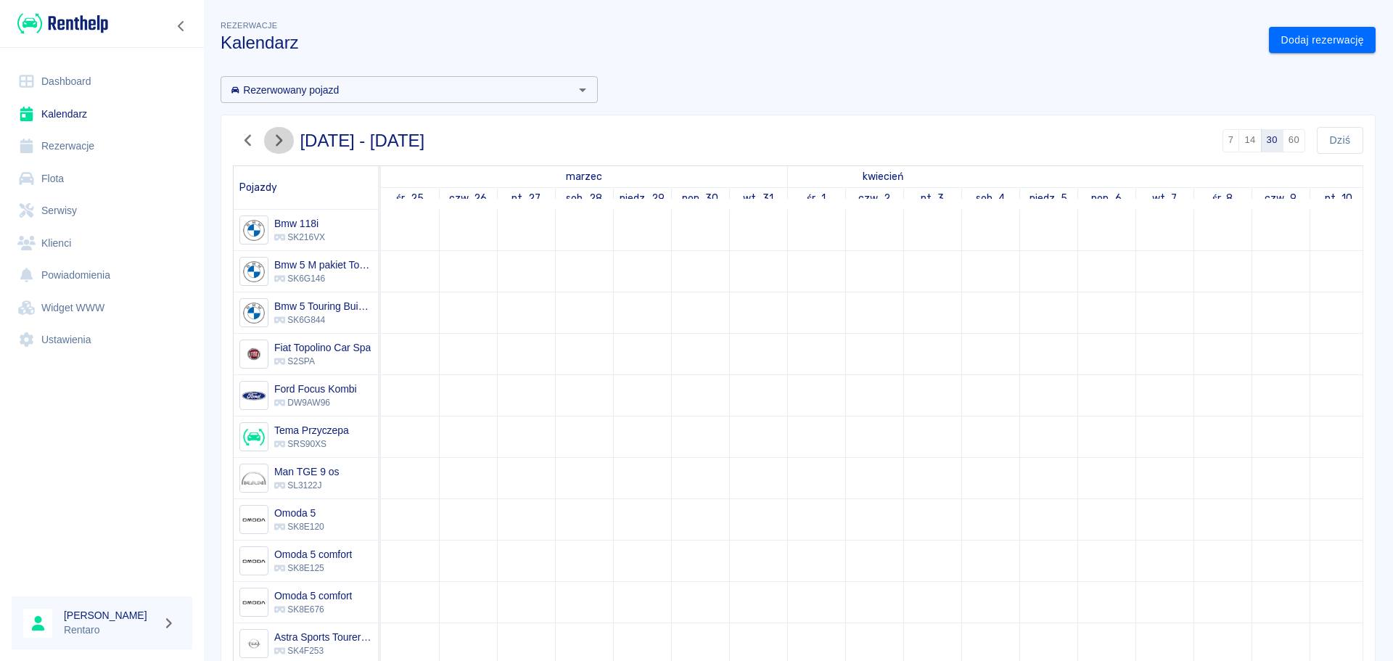
click at [276, 146] on icon "button" at bounding box center [278, 140] width 19 height 15
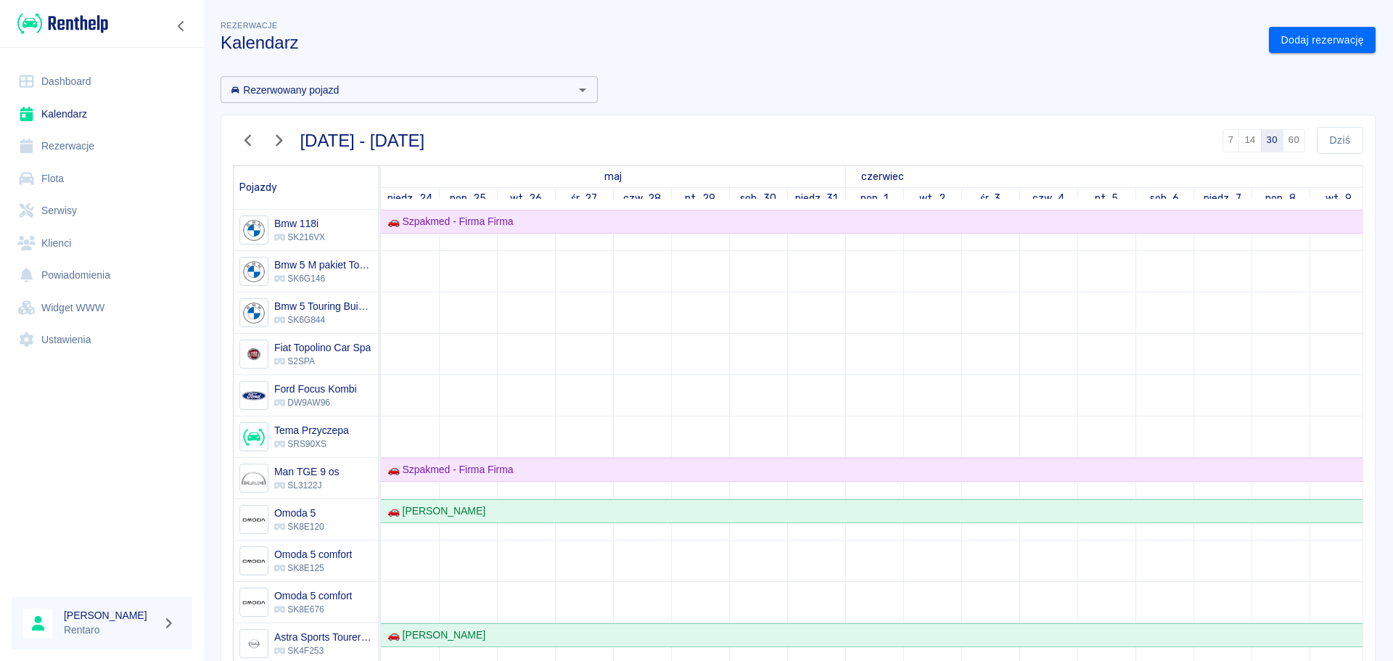
click at [276, 147] on icon "button" at bounding box center [278, 140] width 19 height 15
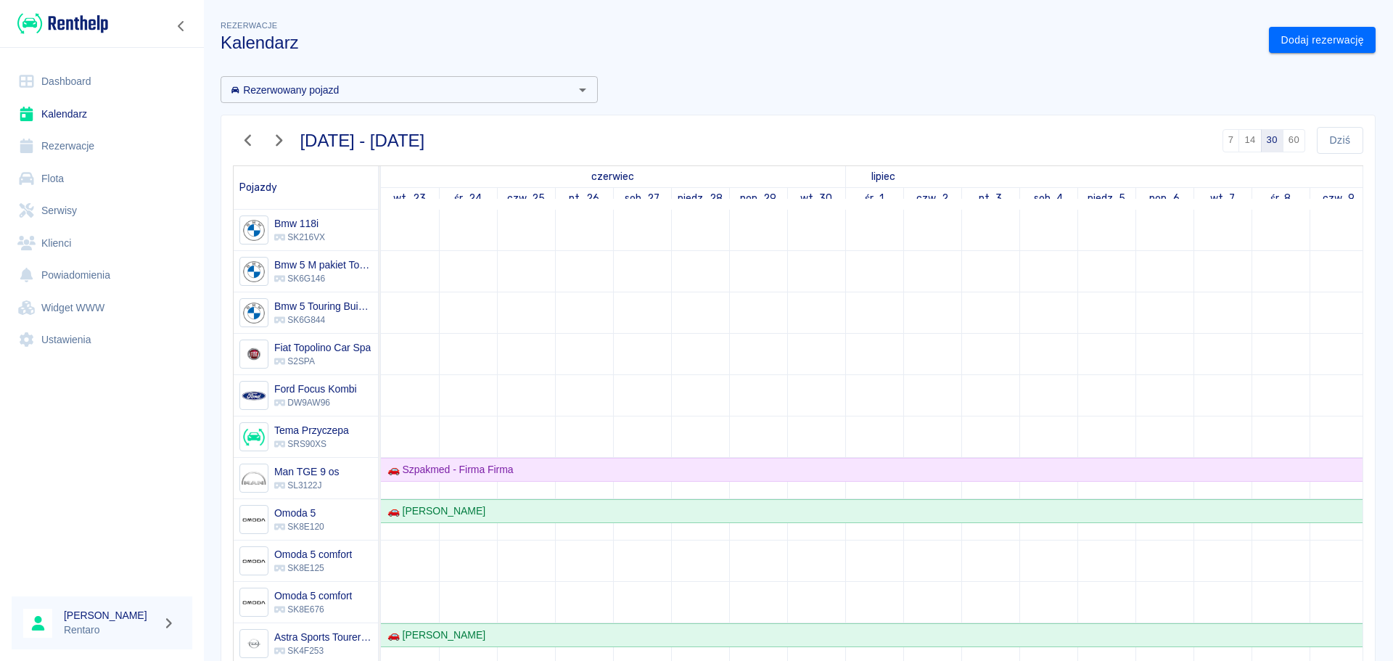
click at [246, 148] on icon "button" at bounding box center [248, 140] width 19 height 15
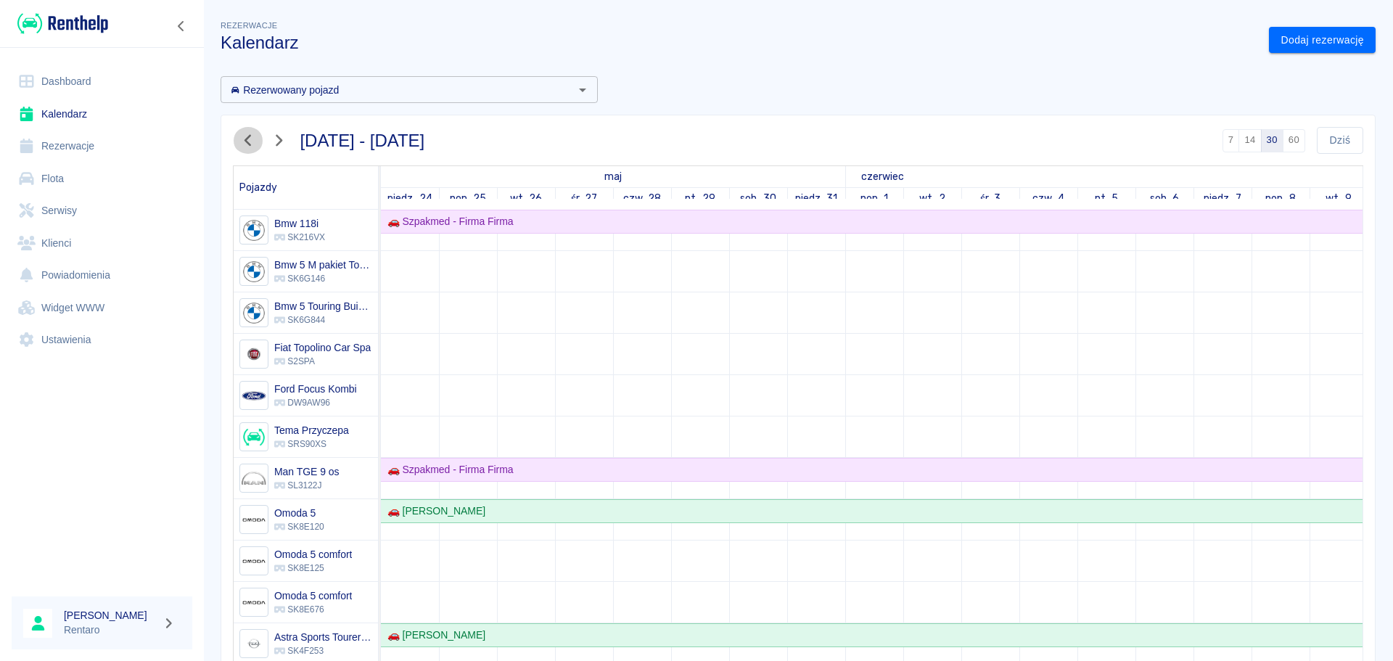
click at [245, 147] on icon "button" at bounding box center [248, 140] width 19 height 15
click at [253, 147] on icon "button" at bounding box center [248, 140] width 19 height 15
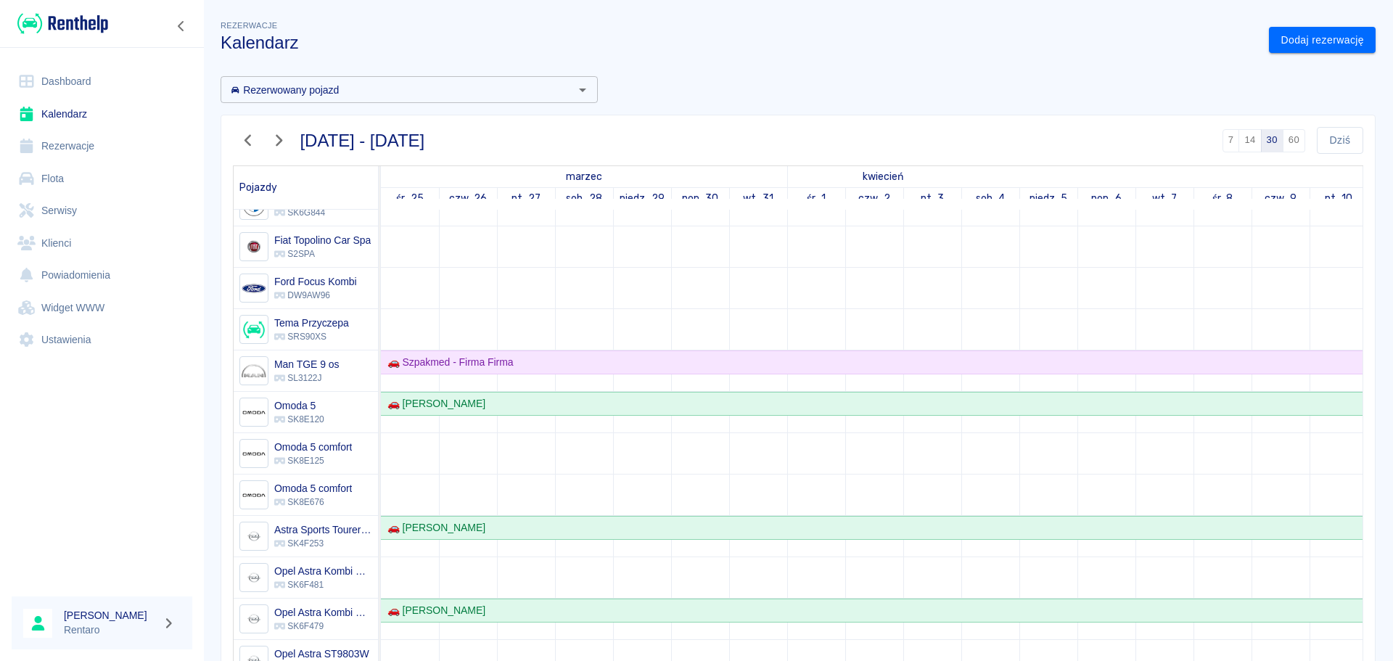
scroll to position [435, 0]
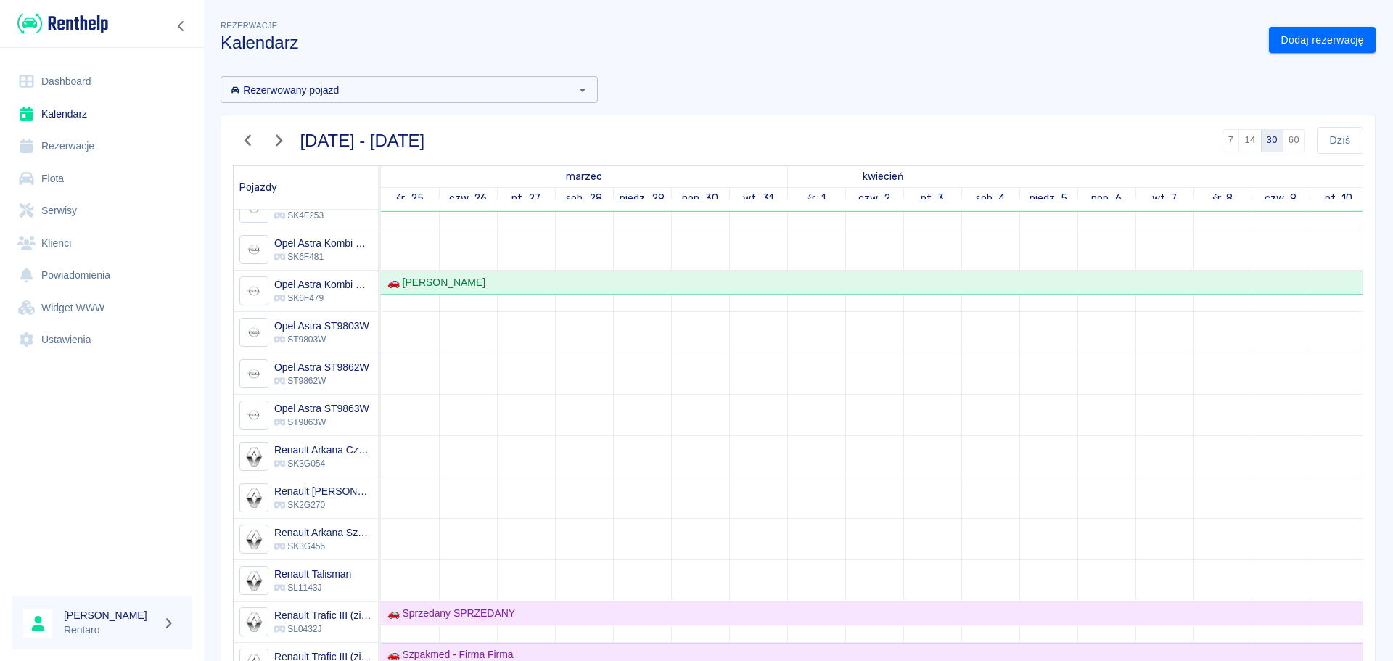
drag, startPoint x: 280, startPoint y: 140, endPoint x: 284, endPoint y: 149, distance: 9.7
click at [279, 140] on icon "button" at bounding box center [278, 140] width 19 height 15
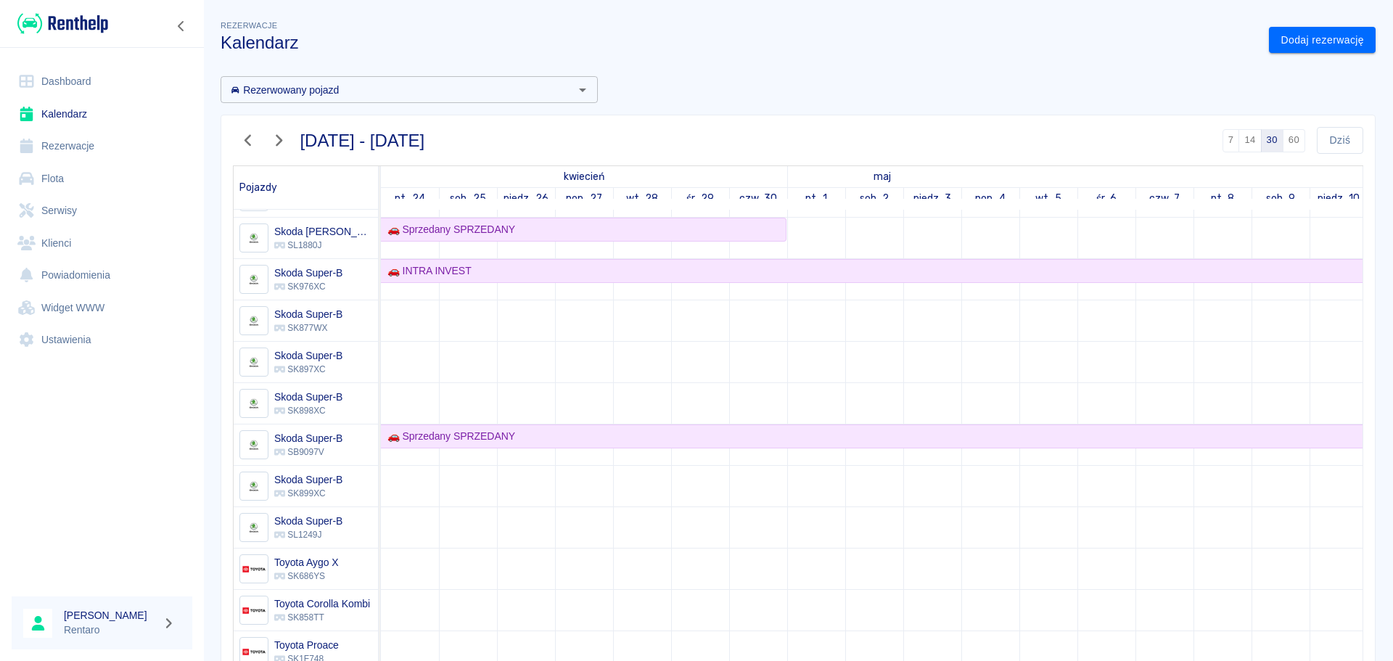
scroll to position [0, 0]
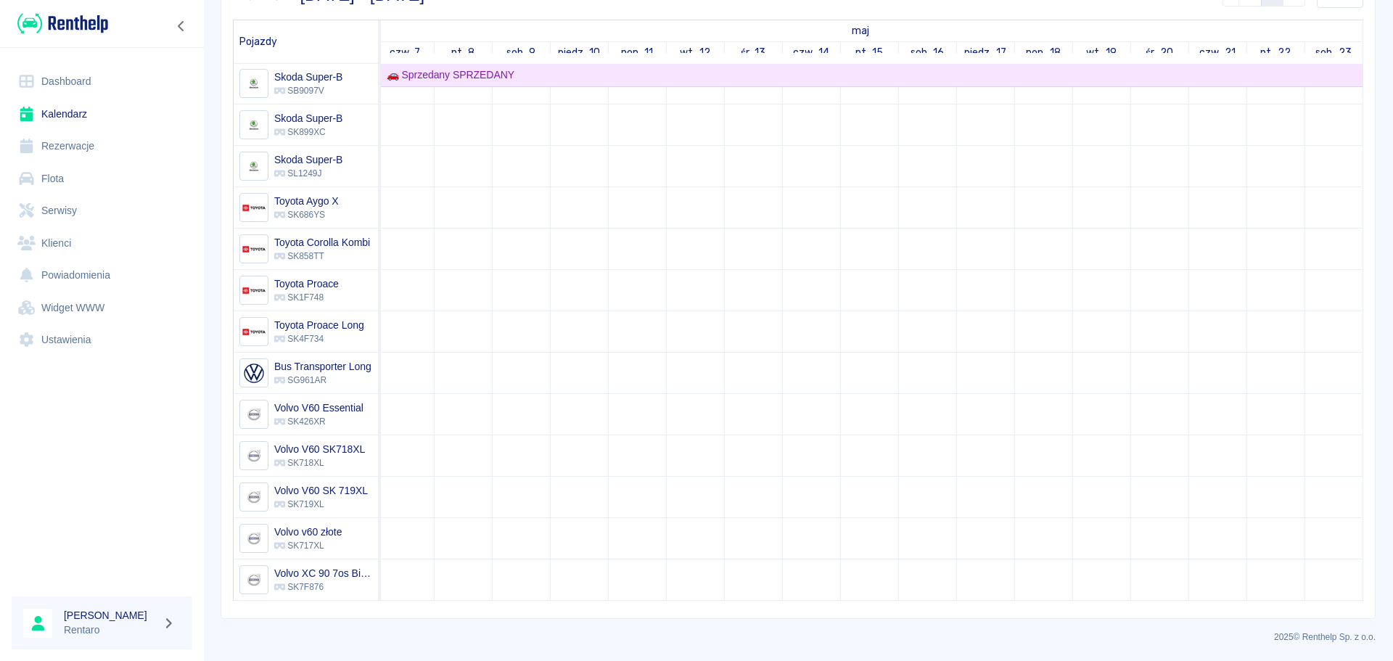
drag, startPoint x: 639, startPoint y: 589, endPoint x: 1170, endPoint y: 599, distance: 531.3
click at [1170, 599] on div "🚗 Szpakmed - Firma Firma 🚗 Szpakmed - Firma Firma 🚗 Sebastian Kuraś 🚗 Karol Lap…" at bounding box center [872, 332] width 982 height 536
copy div
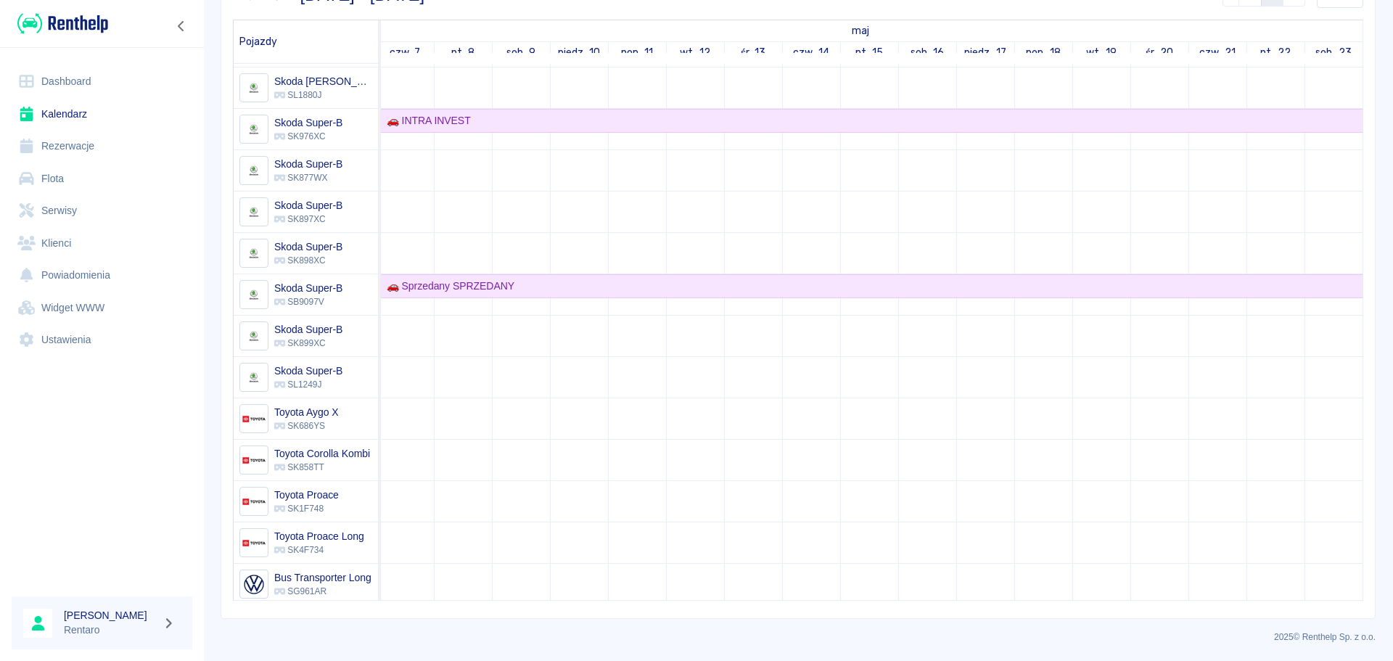
scroll to position [734, 0]
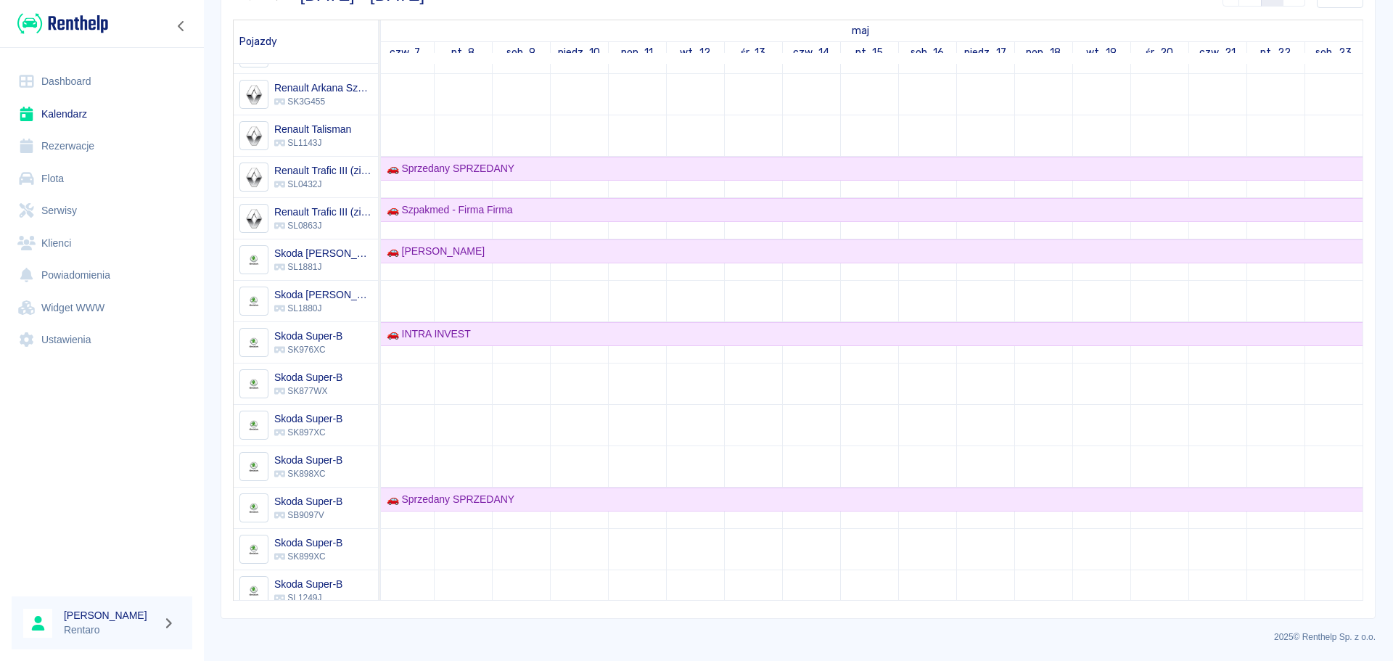
click at [87, 73] on link "Dashboard" at bounding box center [102, 81] width 181 height 33
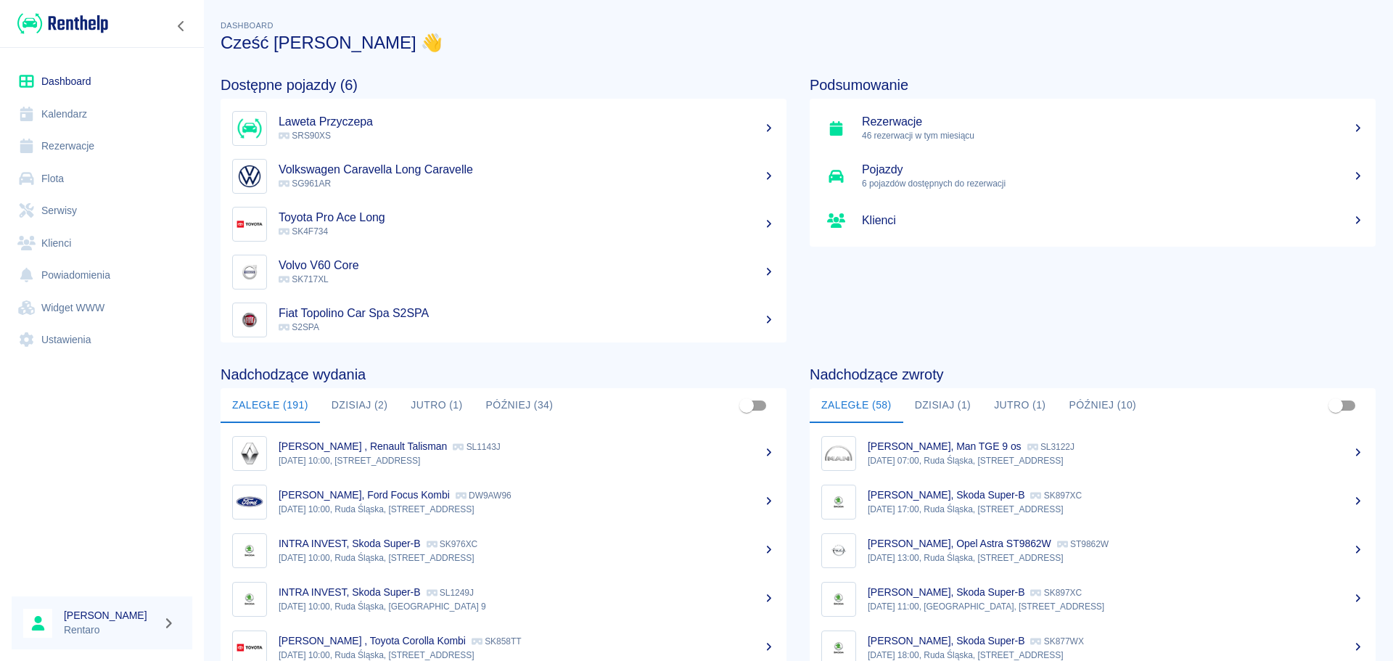
click at [106, 81] on link "Dashboard" at bounding box center [102, 81] width 181 height 33
